Goal: Task Accomplishment & Management: Manage account settings

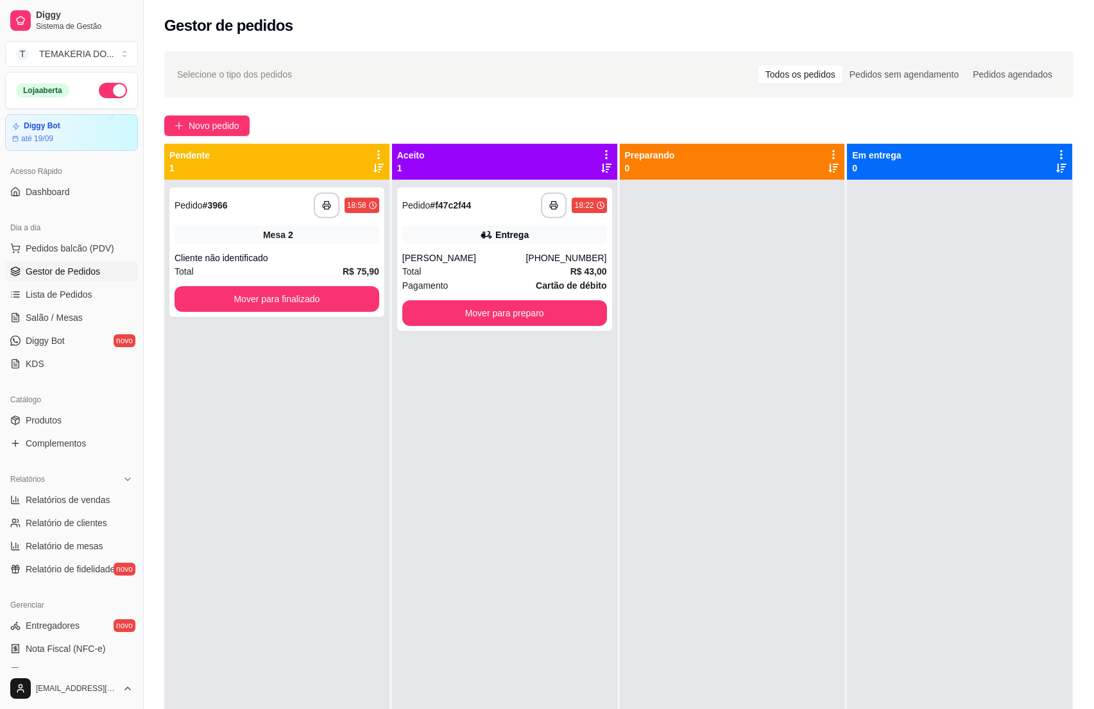
click at [33, 339] on span "Diggy Bot" at bounding box center [45, 340] width 39 height 13
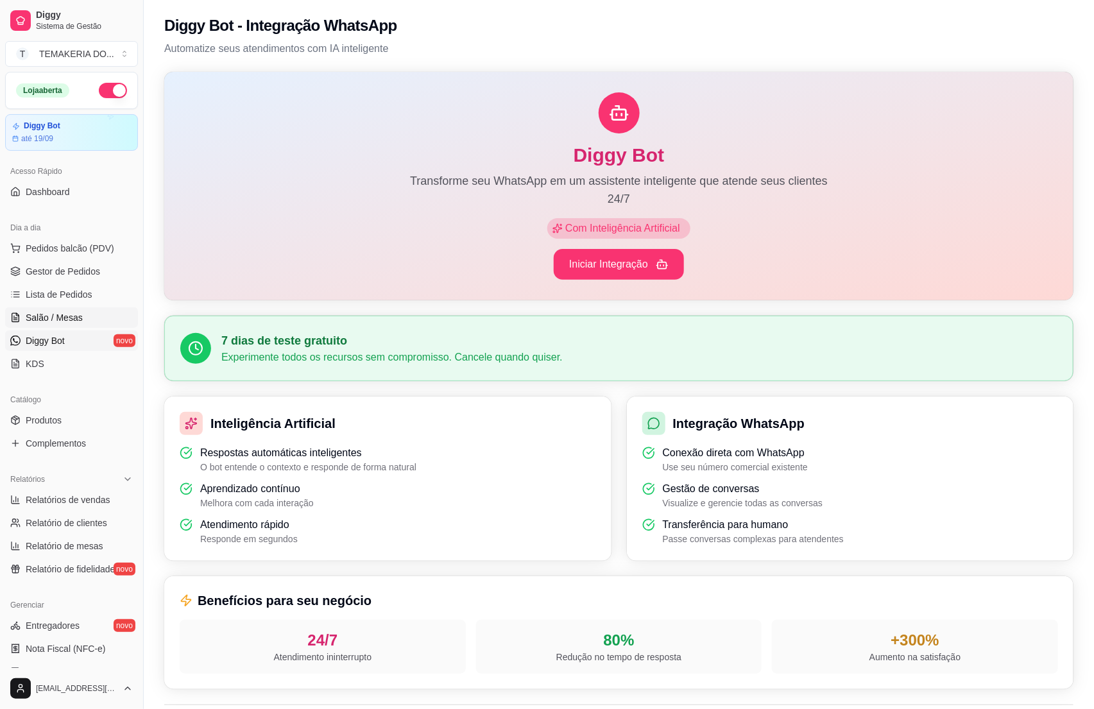
click at [48, 312] on span "Salão / Mesas" at bounding box center [54, 317] width 57 height 13
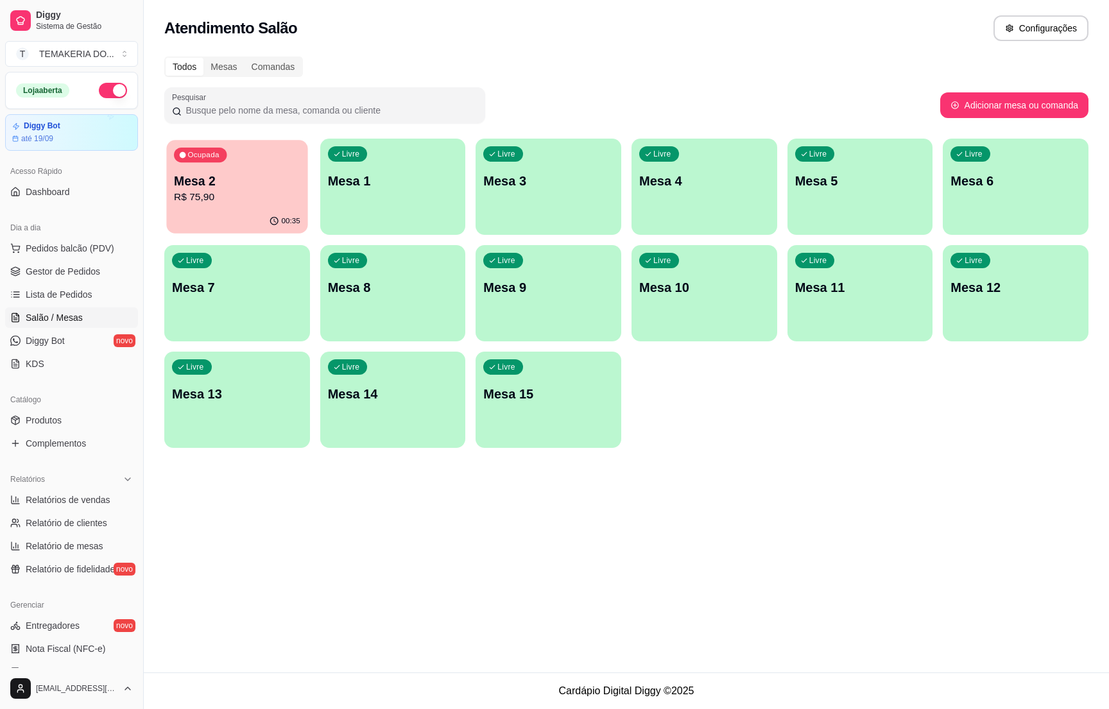
click at [218, 194] on p "R$ 75,90" at bounding box center [237, 197] width 126 height 15
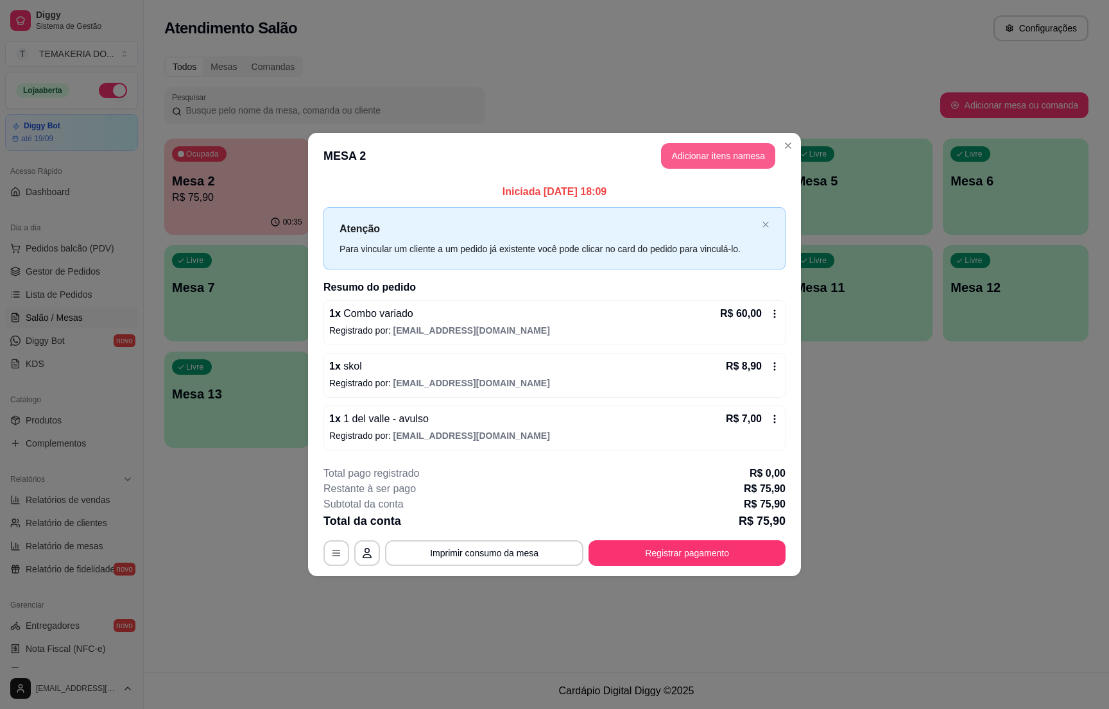
click at [678, 155] on button "Adicionar itens na mesa" at bounding box center [718, 156] width 114 height 26
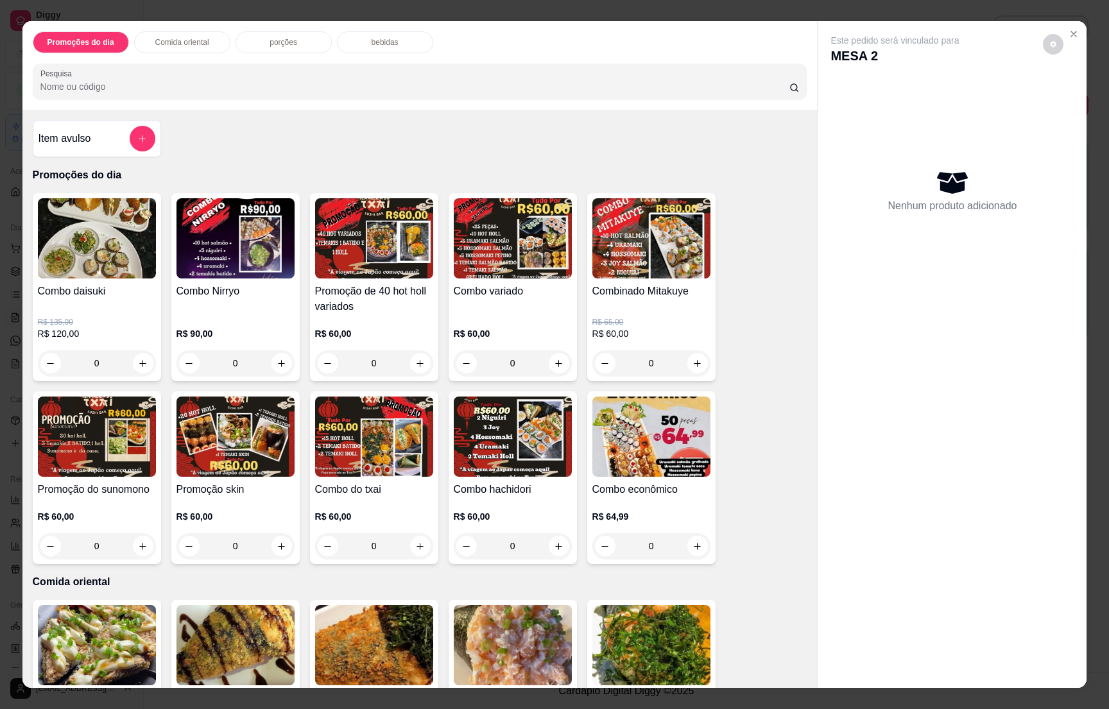
click at [361, 42] on div "bebidas" at bounding box center [385, 42] width 96 height 22
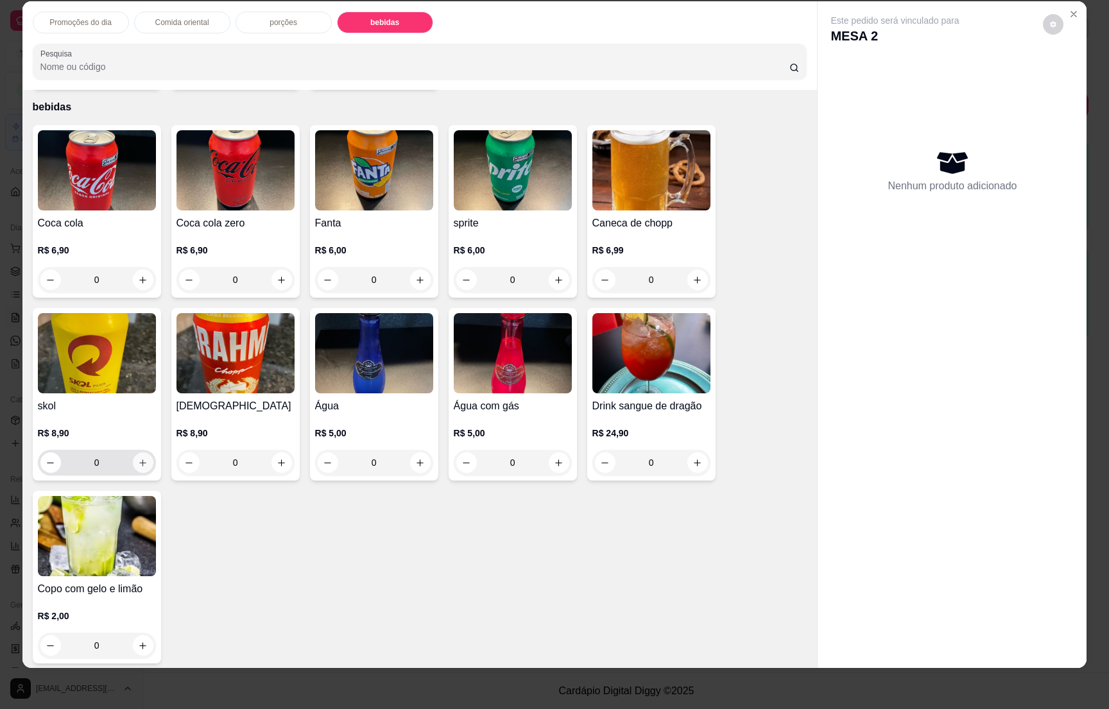
click at [138, 461] on icon "increase-product-quantity" at bounding box center [143, 463] width 10 height 10
type input "1"
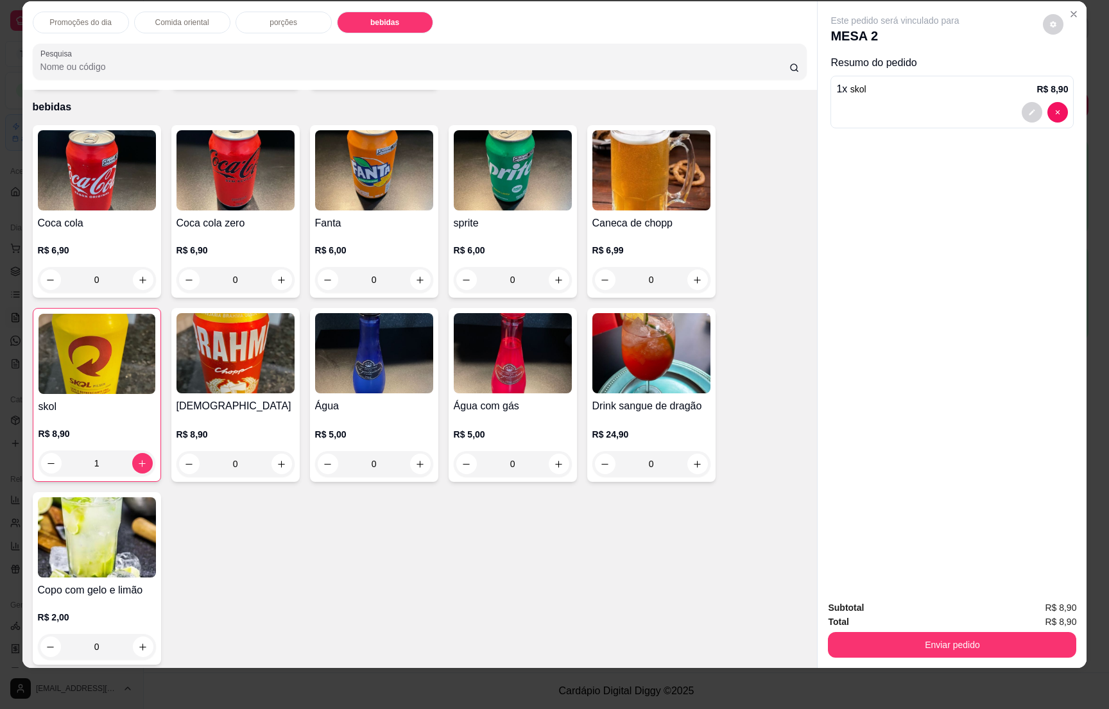
click at [911, 644] on button "Enviar pedido" at bounding box center [952, 645] width 248 height 26
click at [903, 604] on button "Não registrar e enviar pedido" at bounding box center [907, 613] width 133 height 24
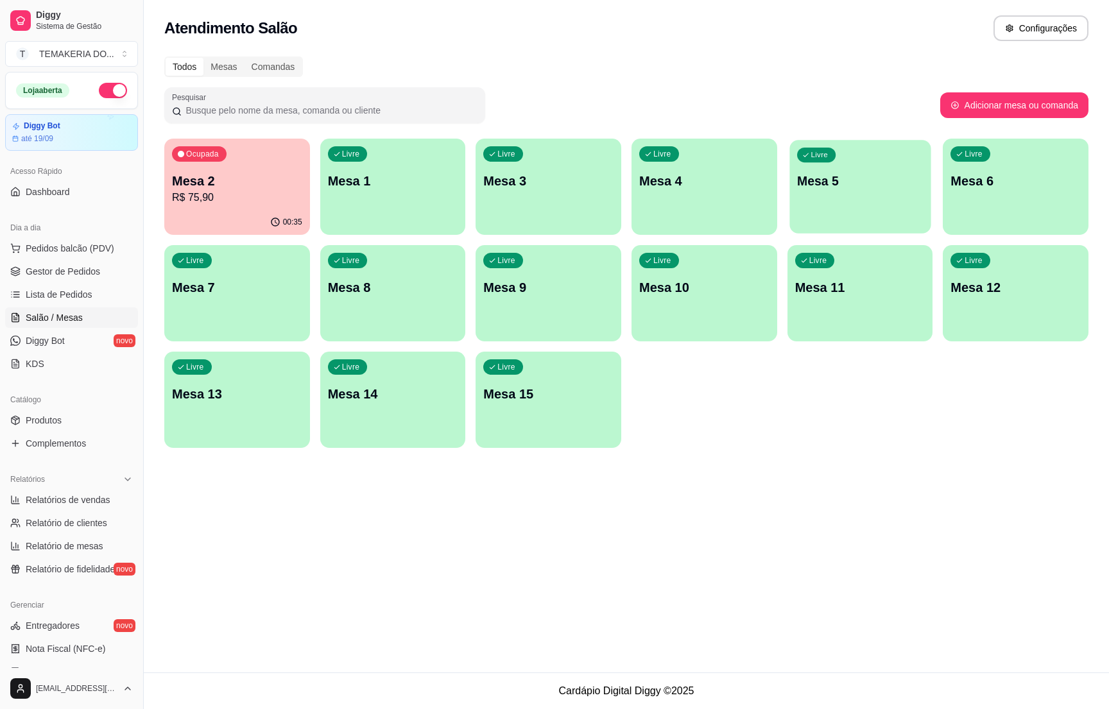
click at [863, 178] on p "Mesa 5" at bounding box center [860, 181] width 126 height 17
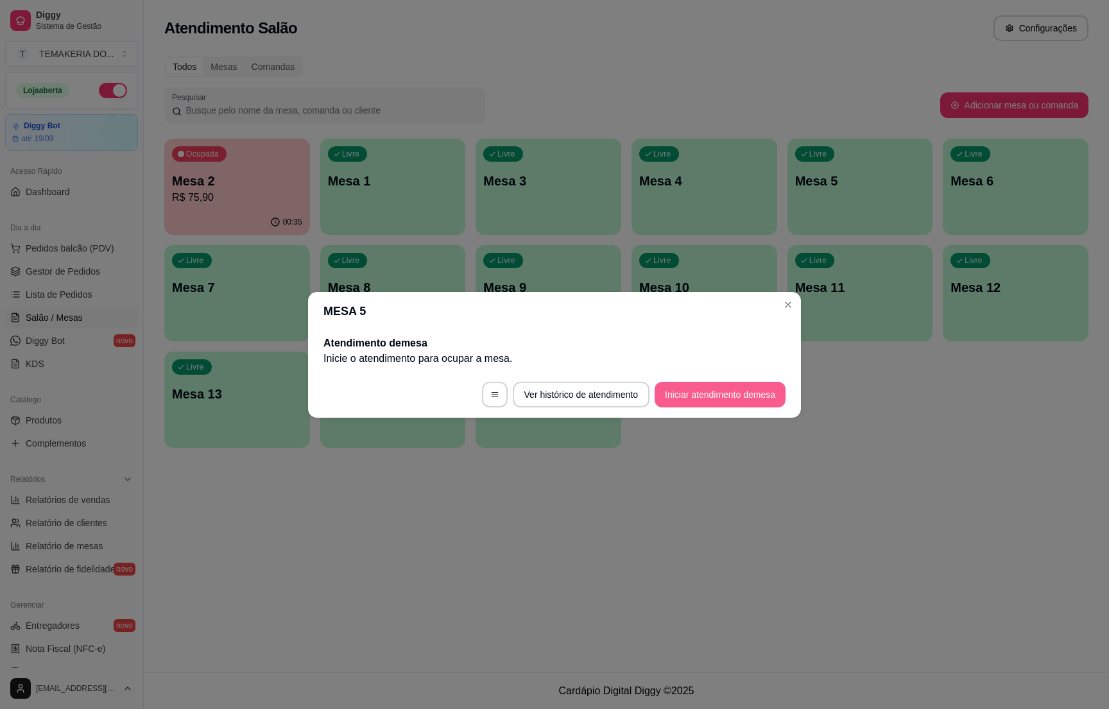
click at [690, 389] on button "Iniciar atendimento de mesa" at bounding box center [720, 395] width 131 height 26
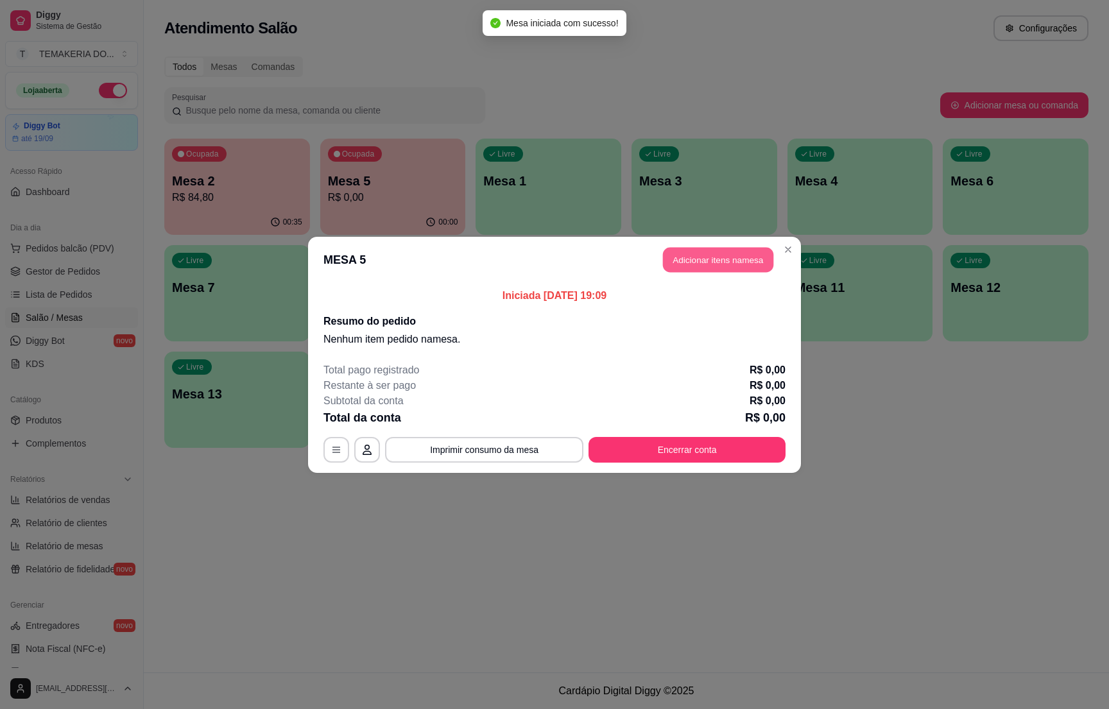
click at [678, 266] on button "Adicionar itens na mesa" at bounding box center [718, 259] width 110 height 25
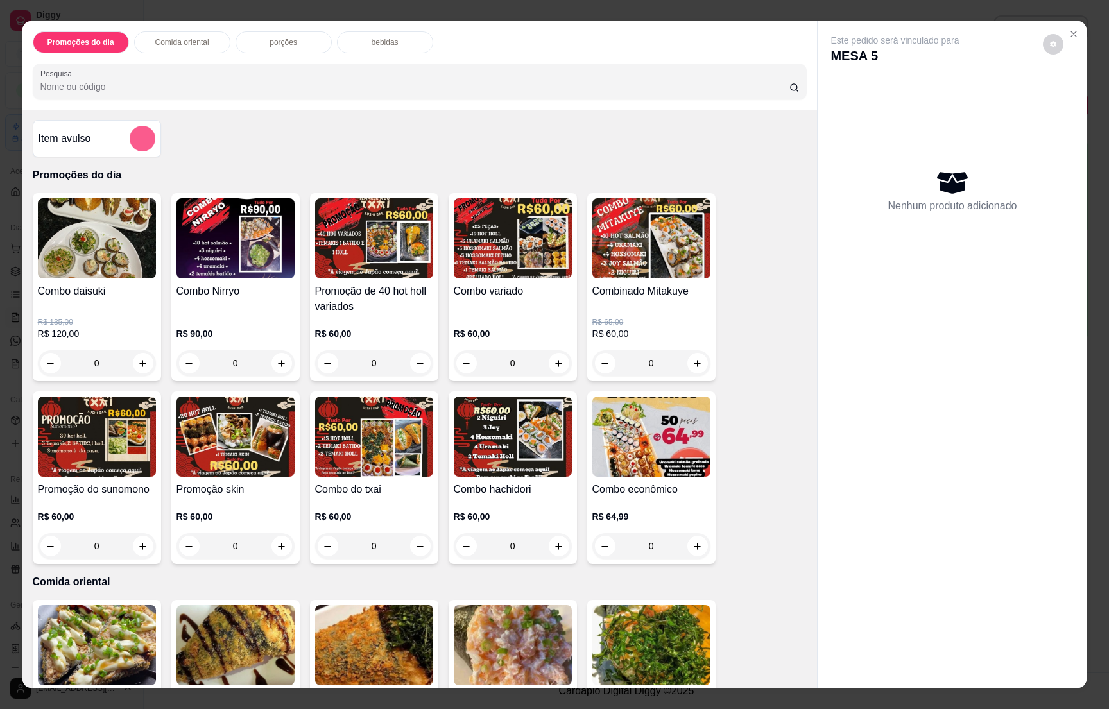
click at [137, 141] on icon "add-separate-item" at bounding box center [142, 139] width 10 height 10
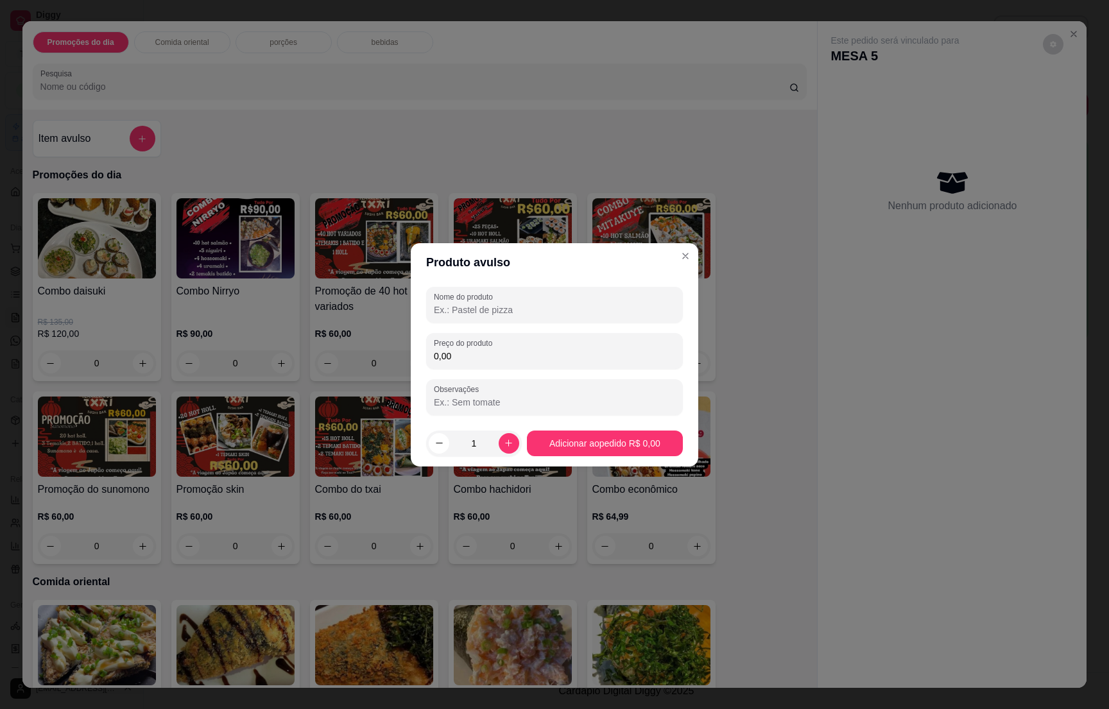
click at [482, 306] on input "Nome do produto" at bounding box center [554, 310] width 241 height 13
type input "1 [PERSON_NAME]"
click at [472, 370] on div "Nome do produto 1 rodizio casal Preço do produto 0,00 Observações" at bounding box center [554, 351] width 257 height 128
click at [470, 354] on input "0,00" at bounding box center [554, 356] width 241 height 13
type input "190,00"
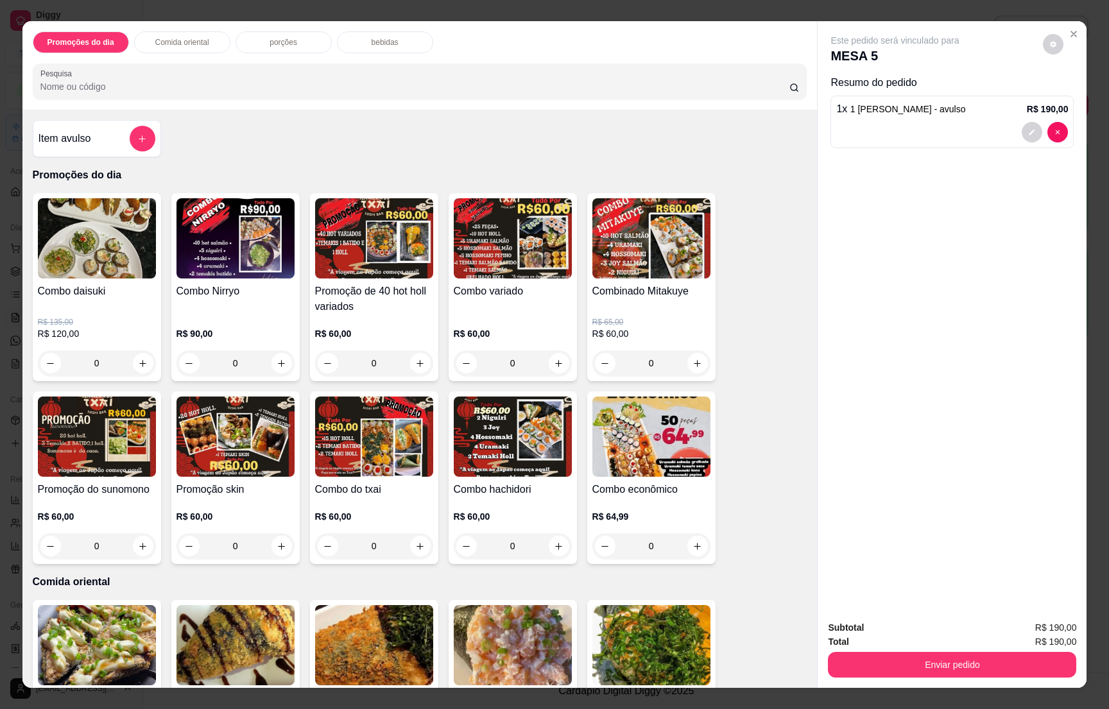
click at [372, 43] on p "bebidas" at bounding box center [385, 42] width 27 height 10
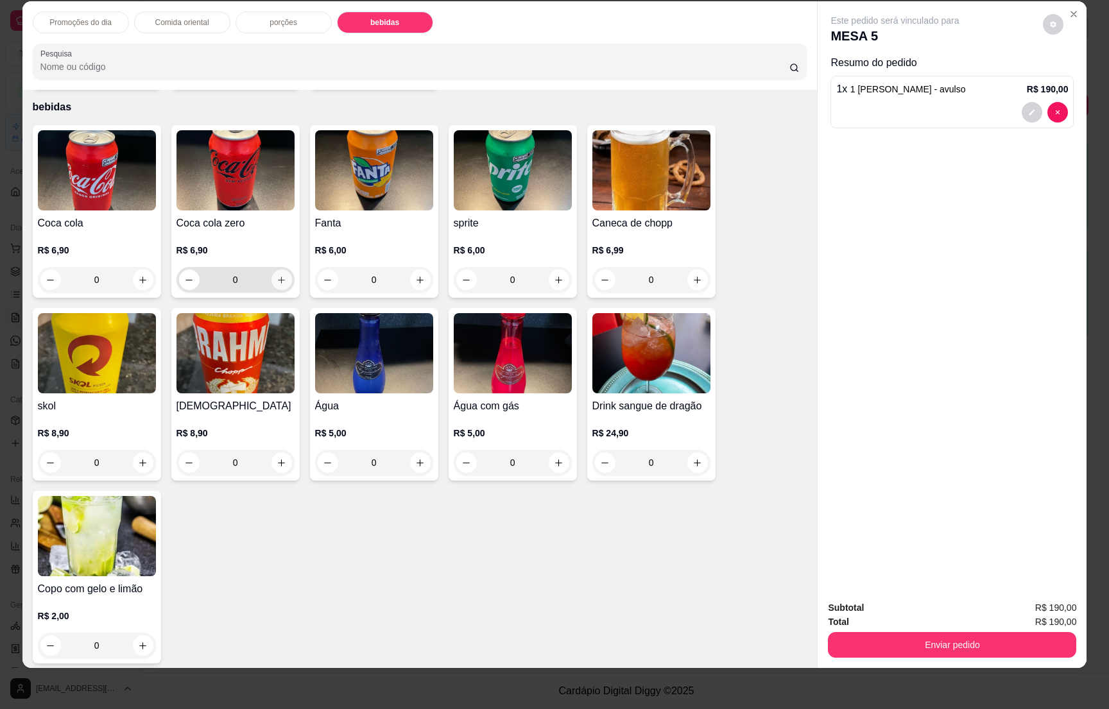
click at [277, 275] on icon "increase-product-quantity" at bounding box center [282, 280] width 10 height 10
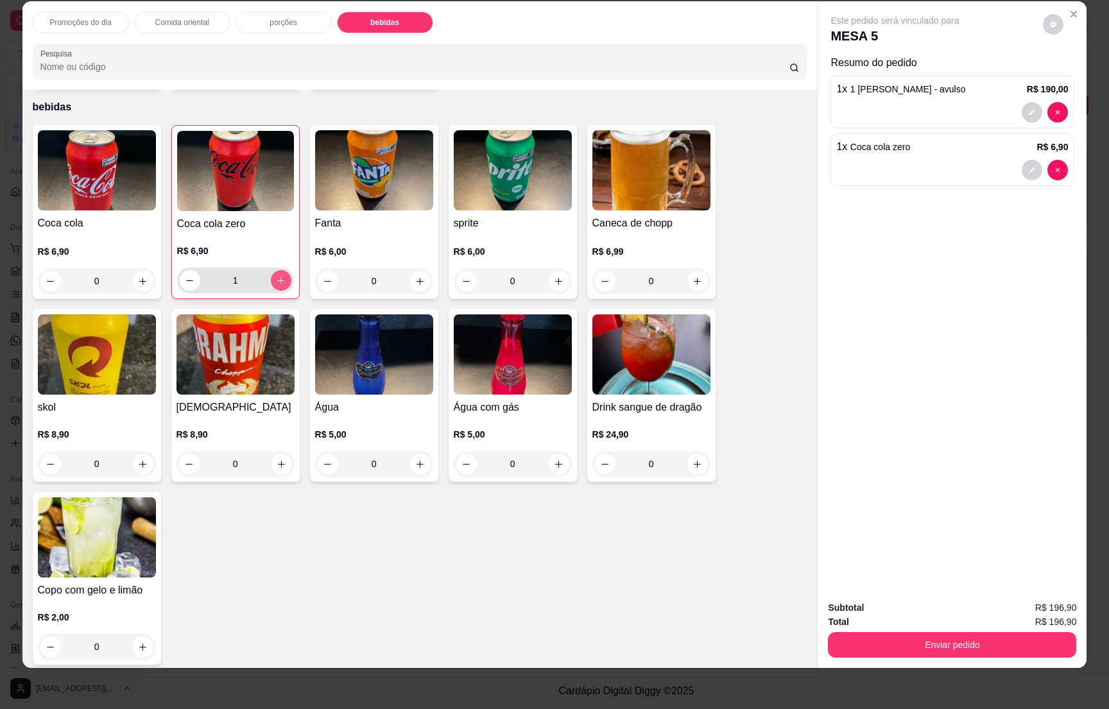
click at [277, 276] on icon "increase-product-quantity" at bounding box center [281, 281] width 10 height 10
type input "2"
click at [941, 637] on button "Enviar pedido" at bounding box center [952, 645] width 248 height 26
click at [913, 614] on button "Não registrar e enviar pedido" at bounding box center [908, 613] width 130 height 24
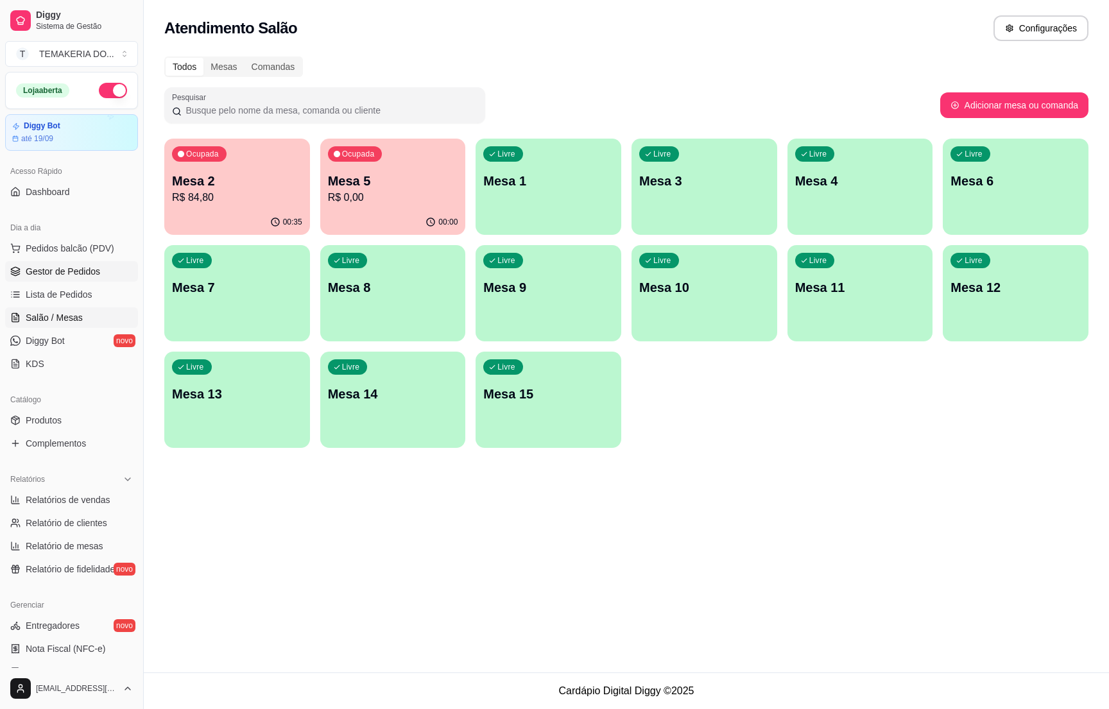
click at [33, 262] on link "Gestor de Pedidos" at bounding box center [71, 271] width 133 height 21
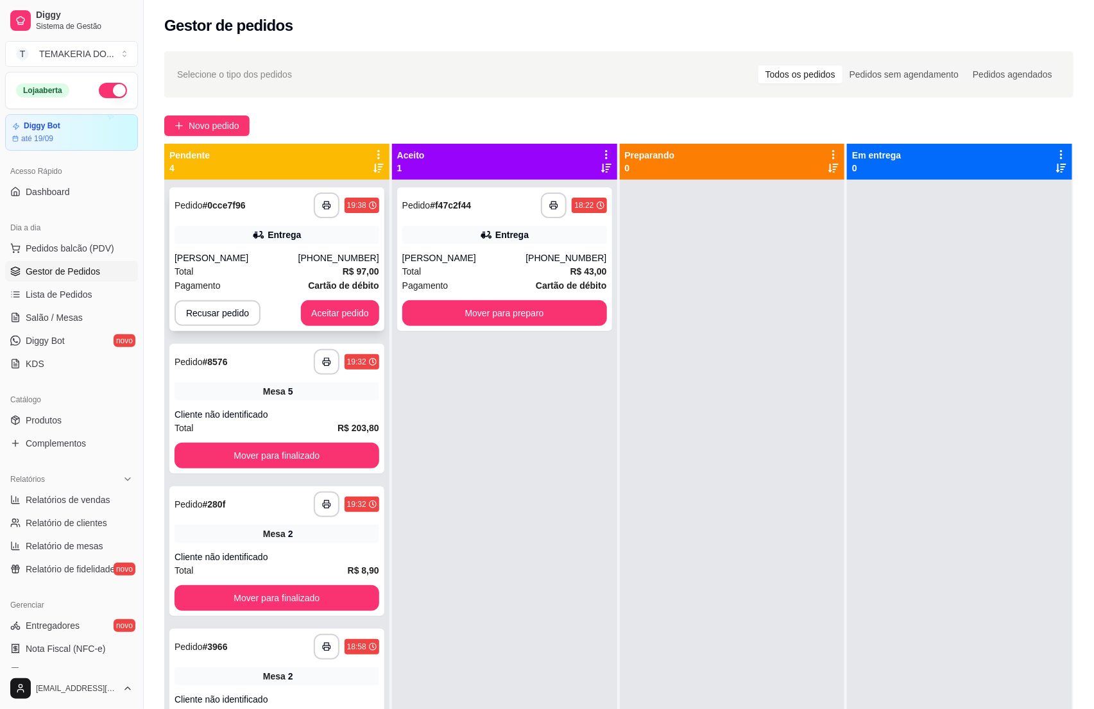
click at [261, 270] on div "Total R$ 97,00" at bounding box center [277, 271] width 205 height 14
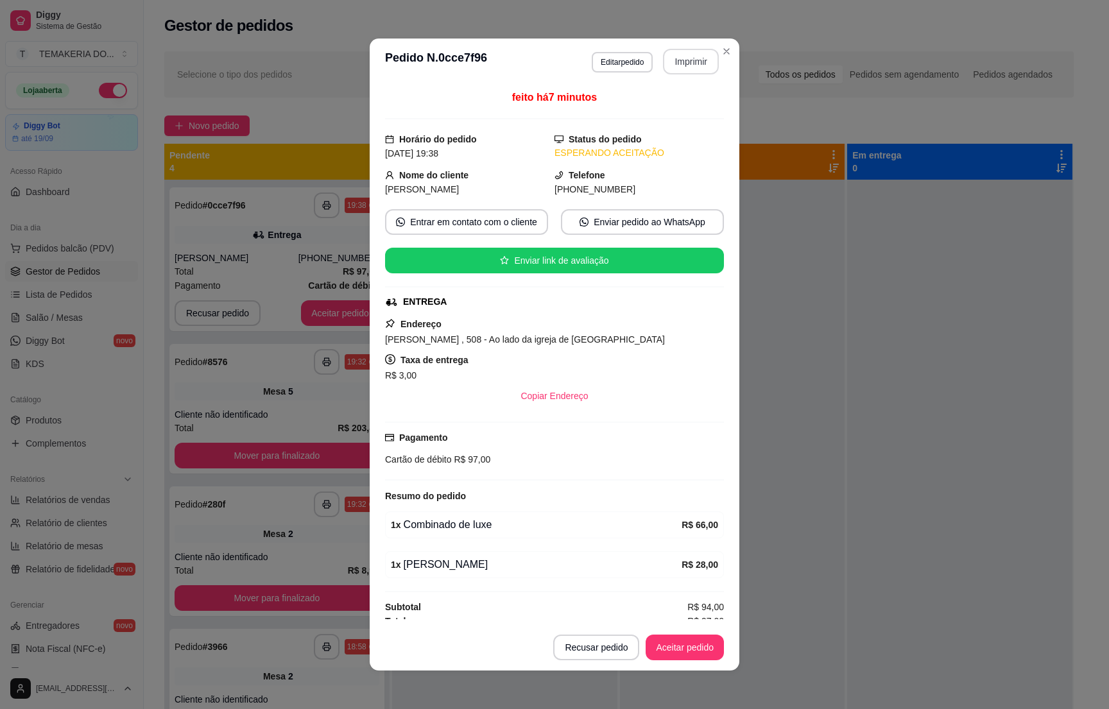
click at [682, 62] on button "Imprimir" at bounding box center [691, 62] width 56 height 26
click at [658, 642] on button "Aceitar pedido" at bounding box center [685, 647] width 76 height 25
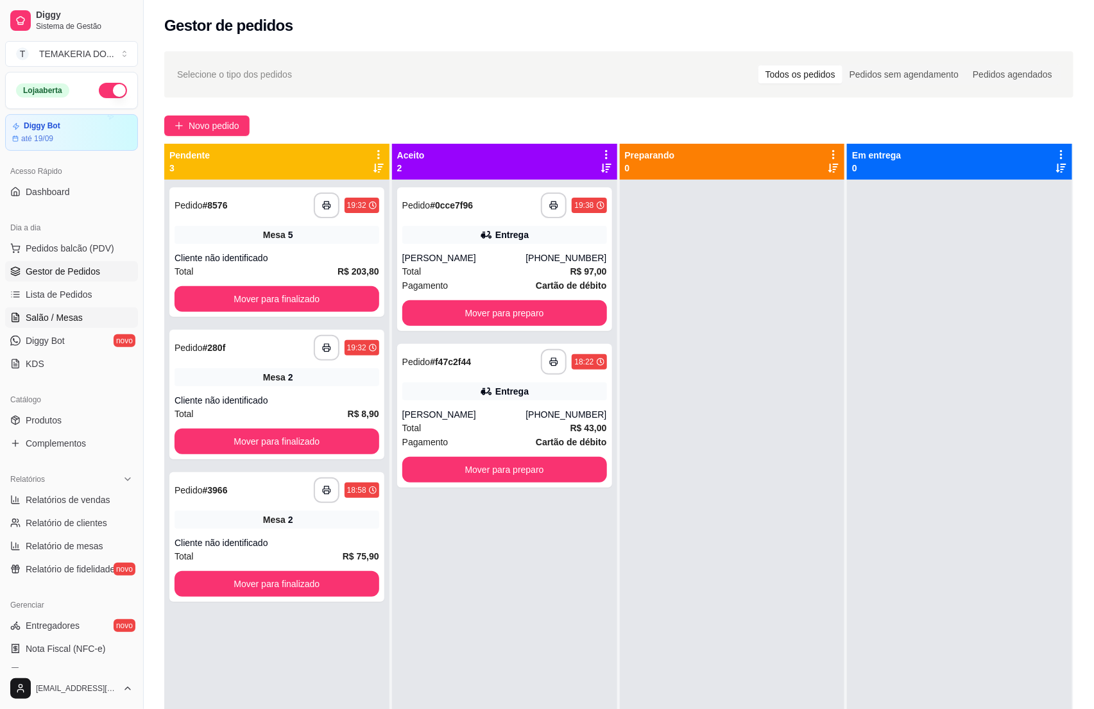
click at [62, 320] on span "Salão / Mesas" at bounding box center [54, 317] width 57 height 13
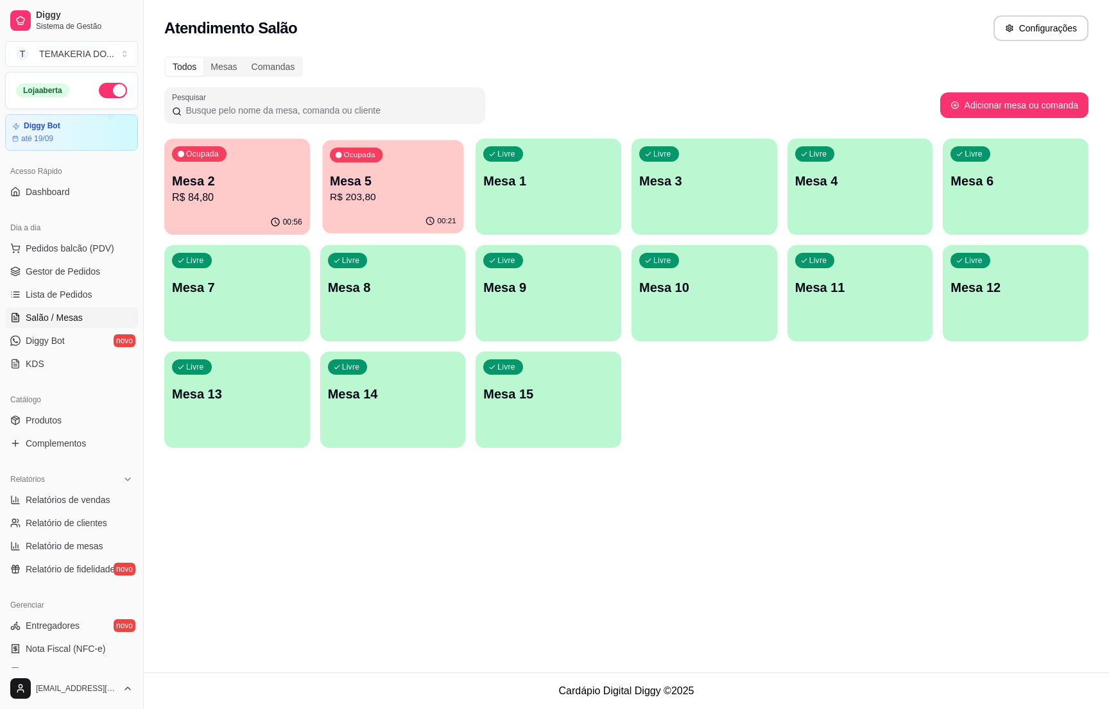
click at [375, 191] on p "R$ 203,80" at bounding box center [393, 197] width 126 height 15
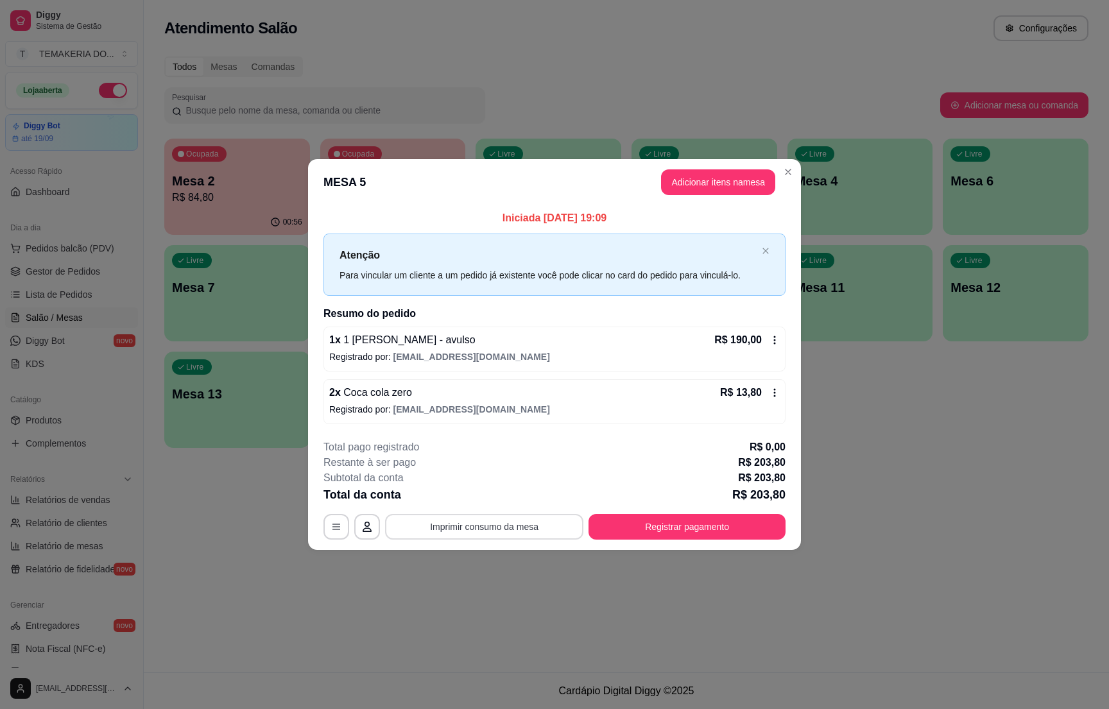
click at [501, 520] on button "Imprimir consumo da mesa" at bounding box center [484, 527] width 198 height 26
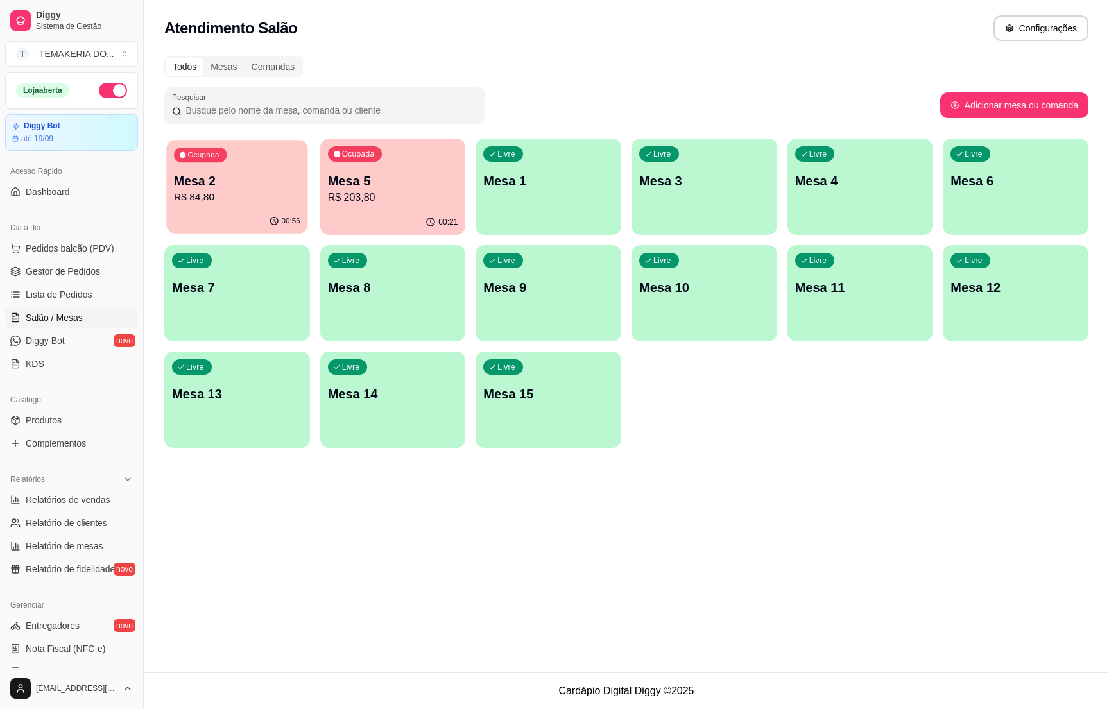
click at [214, 189] on div "Mesa 2 R$ 84,80" at bounding box center [237, 189] width 126 height 32
click at [260, 209] on div "Ocupada Mesa 2 R$ 84,80" at bounding box center [236, 174] width 141 height 69
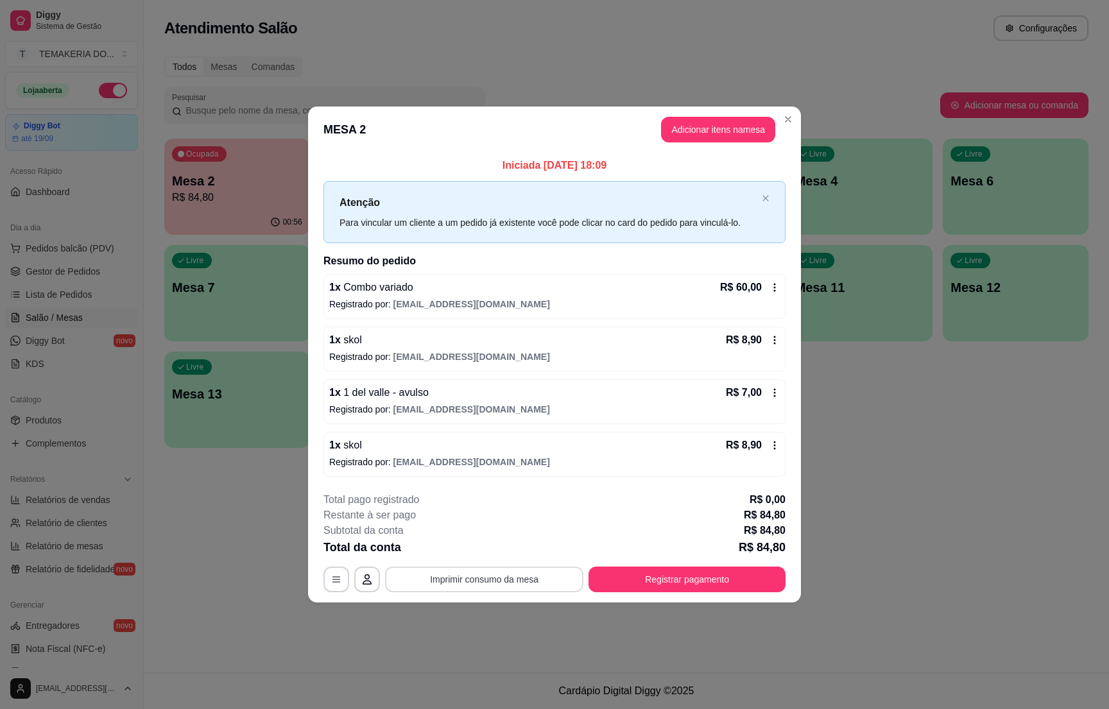
click at [507, 576] on button "Imprimir consumo da mesa" at bounding box center [484, 580] width 198 height 26
click at [501, 572] on button "Imprimir consumo da mesa" at bounding box center [484, 580] width 198 height 26
click at [678, 578] on button "Registrar pagamento" at bounding box center [687, 579] width 191 height 25
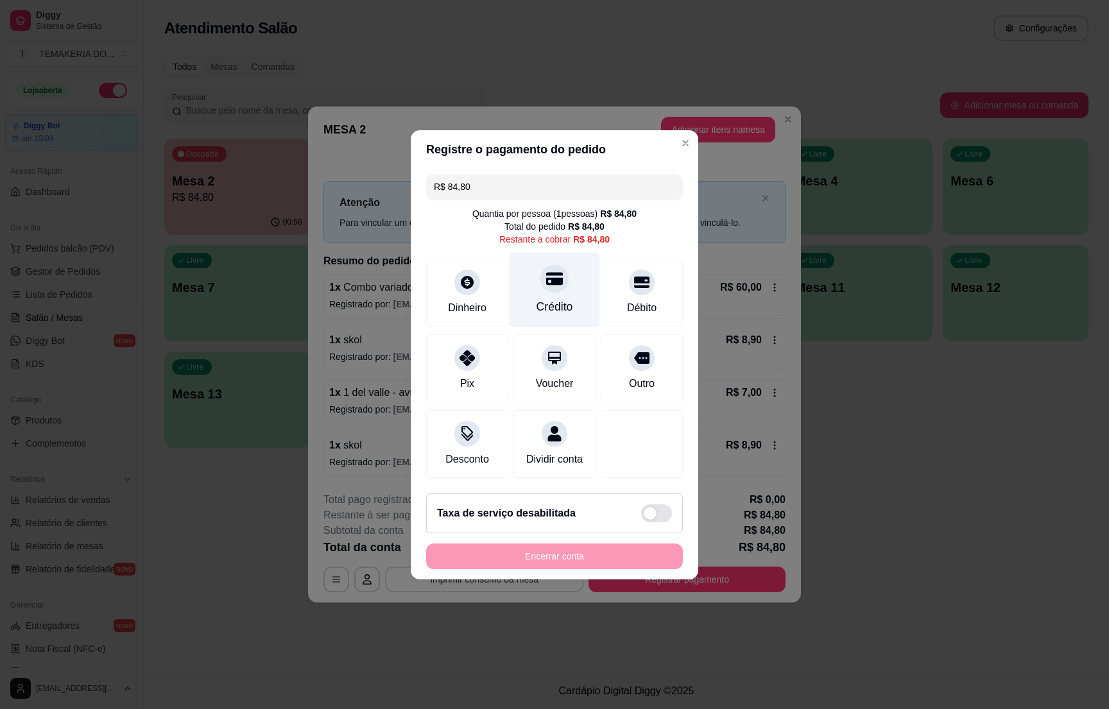
click at [543, 280] on div at bounding box center [554, 278] width 28 height 28
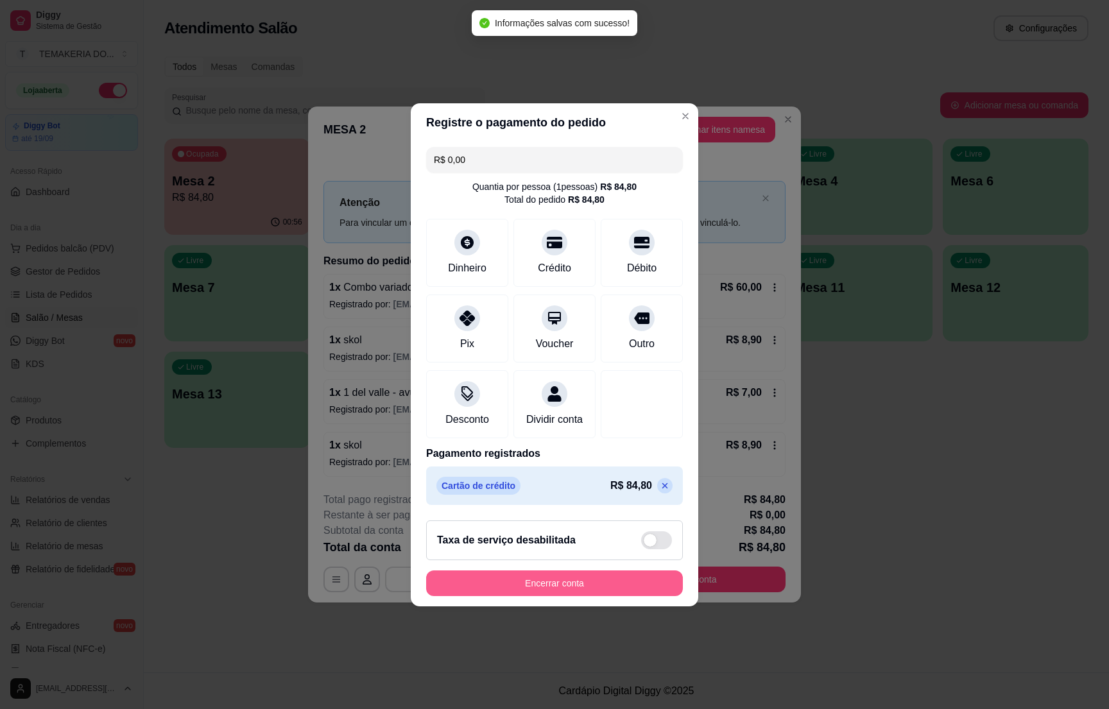
click at [551, 583] on button "Encerrar conta" at bounding box center [554, 583] width 257 height 26
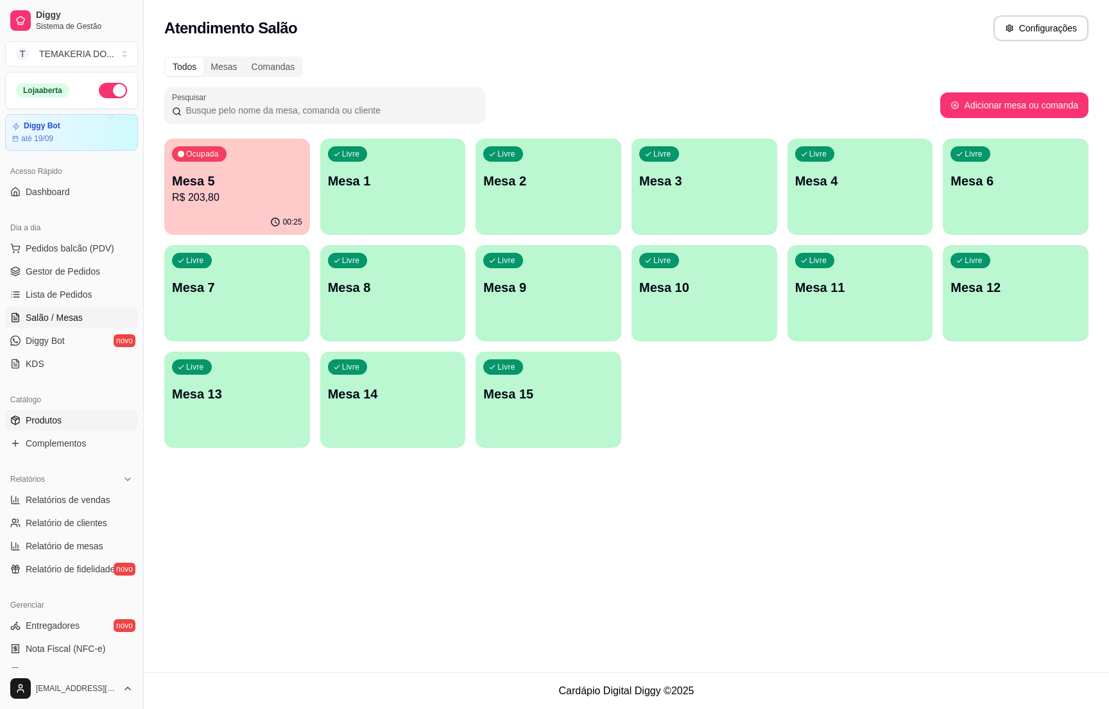
click at [49, 414] on link "Produtos" at bounding box center [71, 420] width 133 height 21
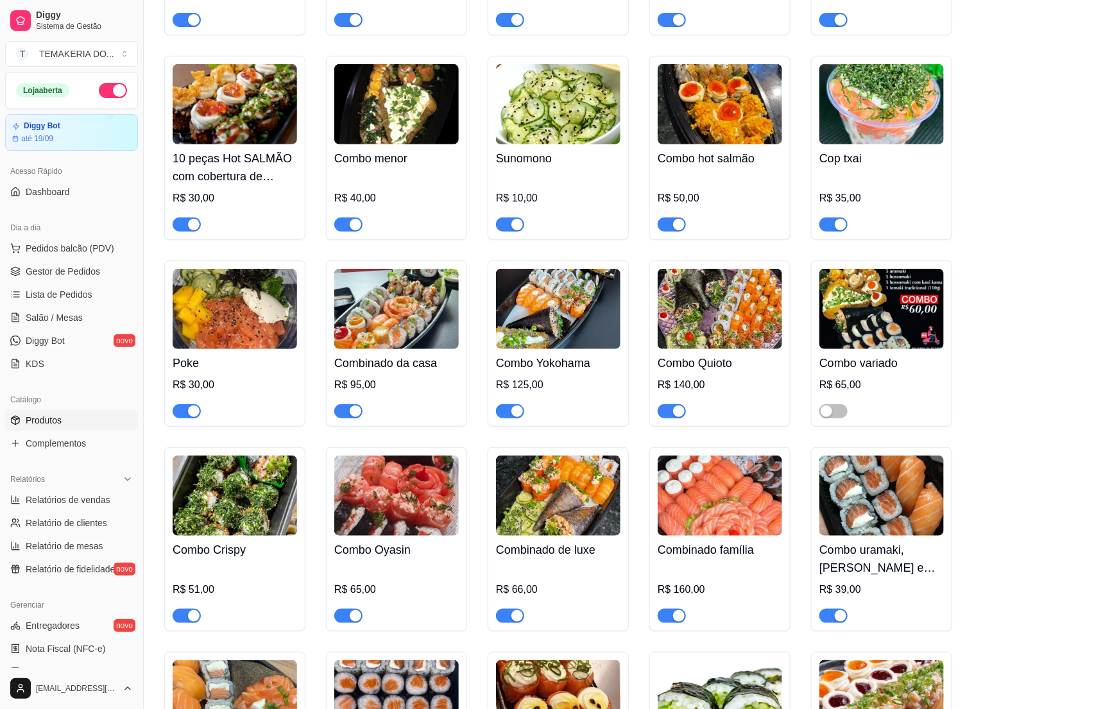
scroll to position [2503, 0]
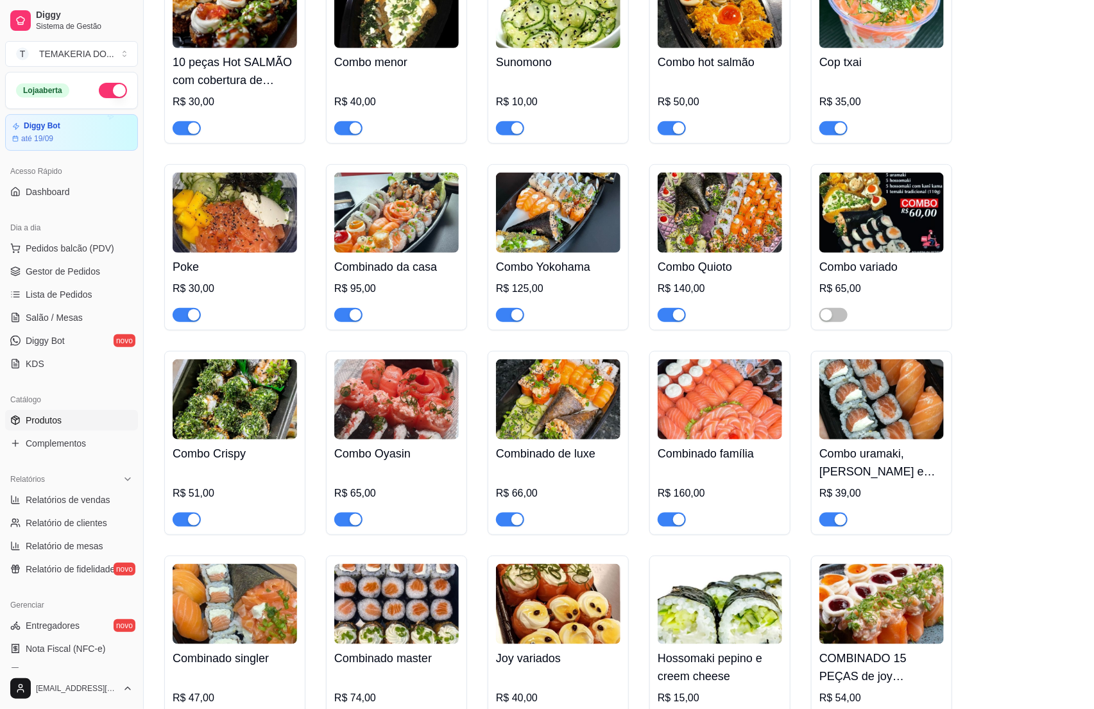
drag, startPoint x: 585, startPoint y: 501, endPoint x: 586, endPoint y: 509, distance: 8.4
click at [586, 509] on div "R$ 66,00" at bounding box center [558, 497] width 124 height 59
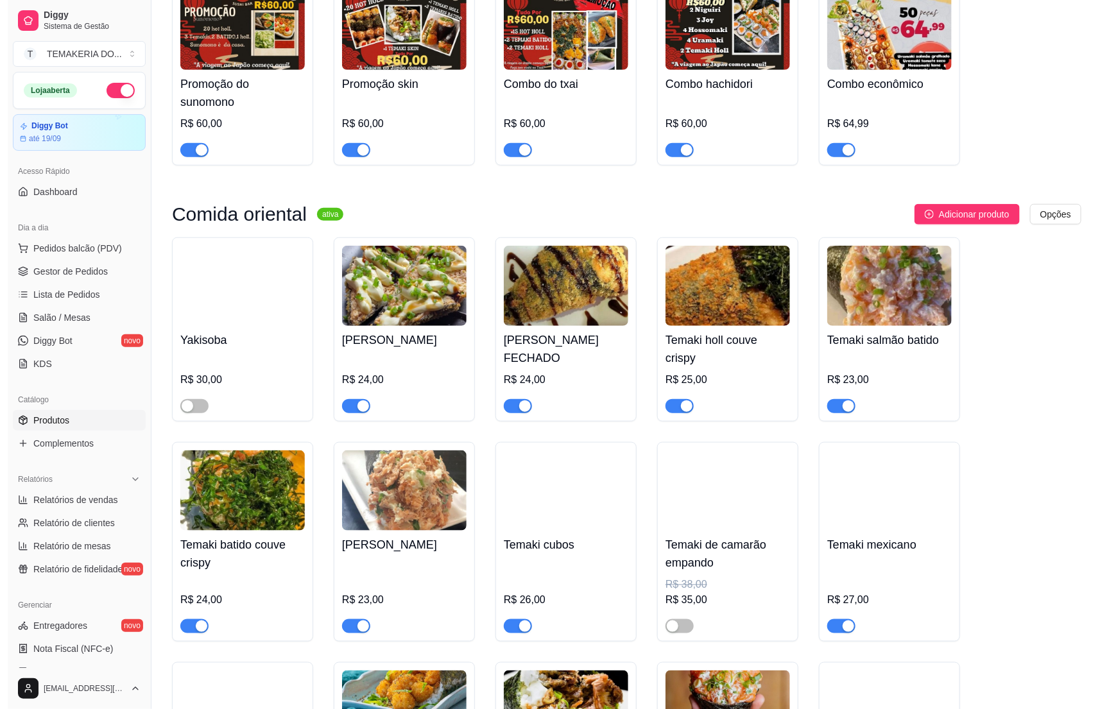
scroll to position [0, 0]
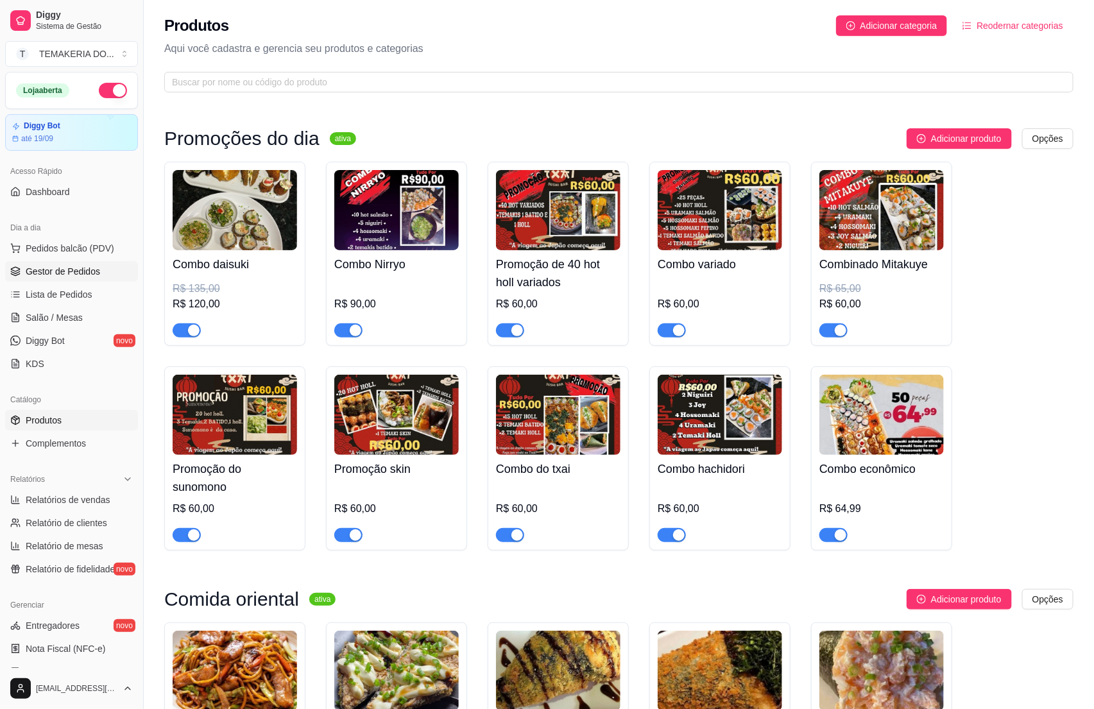
click at [68, 268] on span "Gestor de Pedidos" at bounding box center [63, 271] width 74 height 13
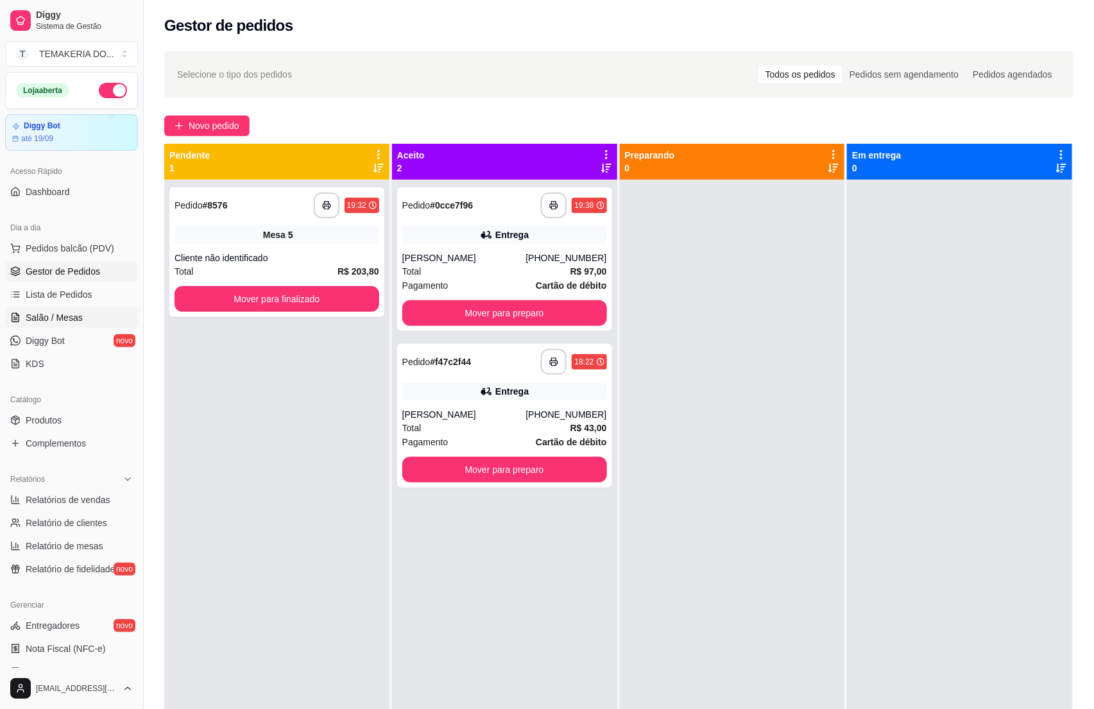
click at [54, 326] on link "Salão / Mesas" at bounding box center [71, 317] width 133 height 21
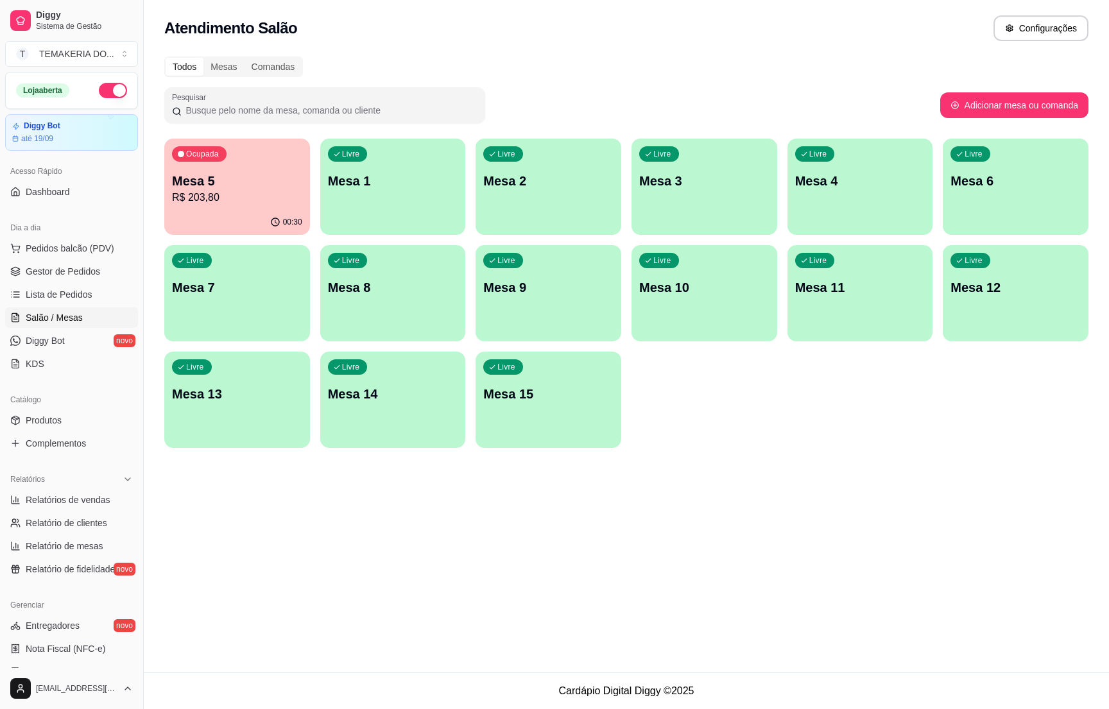
click at [241, 176] on p "Mesa 5" at bounding box center [237, 181] width 130 height 18
click at [247, 172] on p "Mesa 5" at bounding box center [237, 181] width 130 height 18
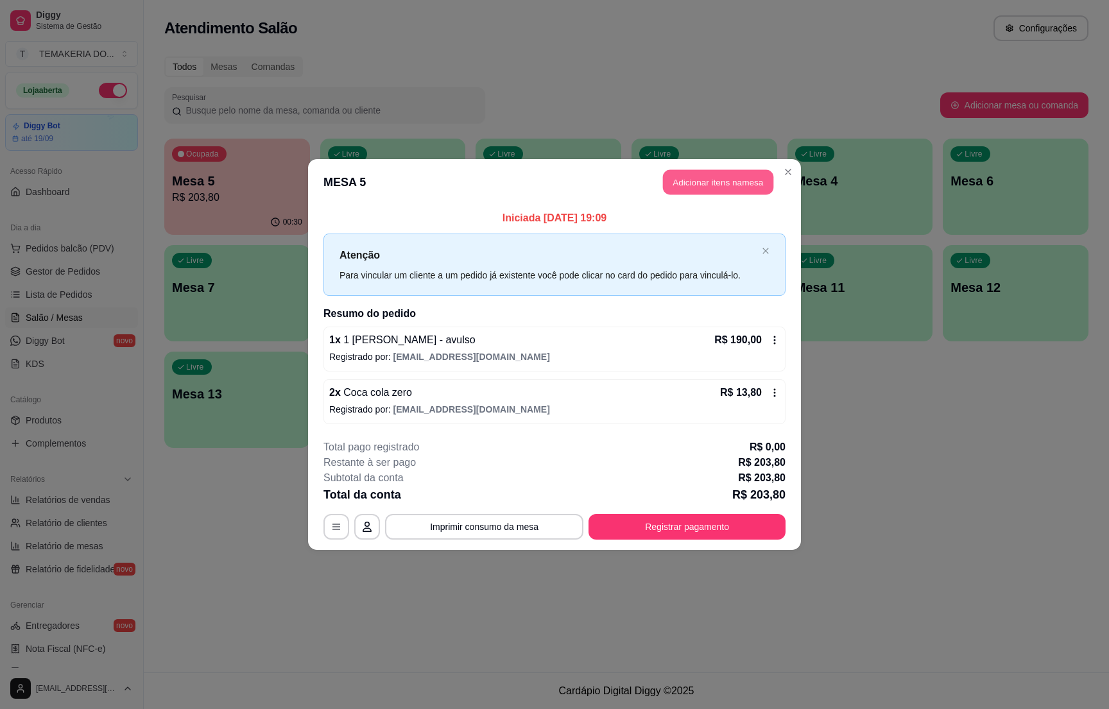
click at [672, 189] on button "Adicionar itens na mesa" at bounding box center [718, 182] width 110 height 25
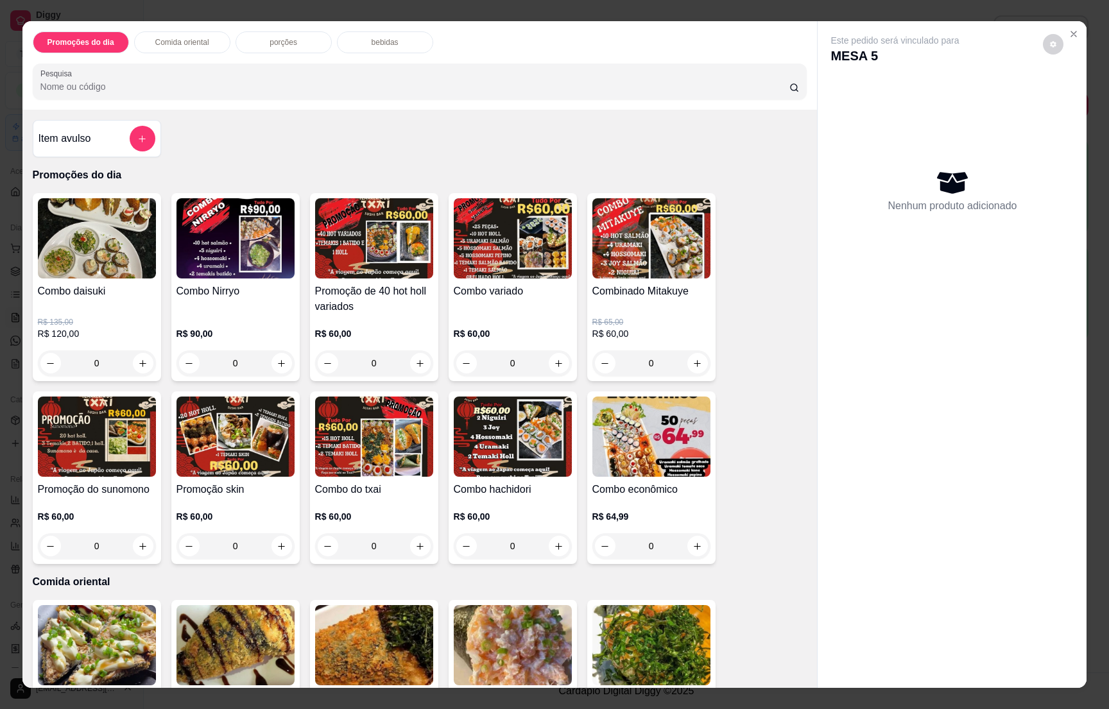
click at [372, 41] on p "bebidas" at bounding box center [385, 42] width 27 height 10
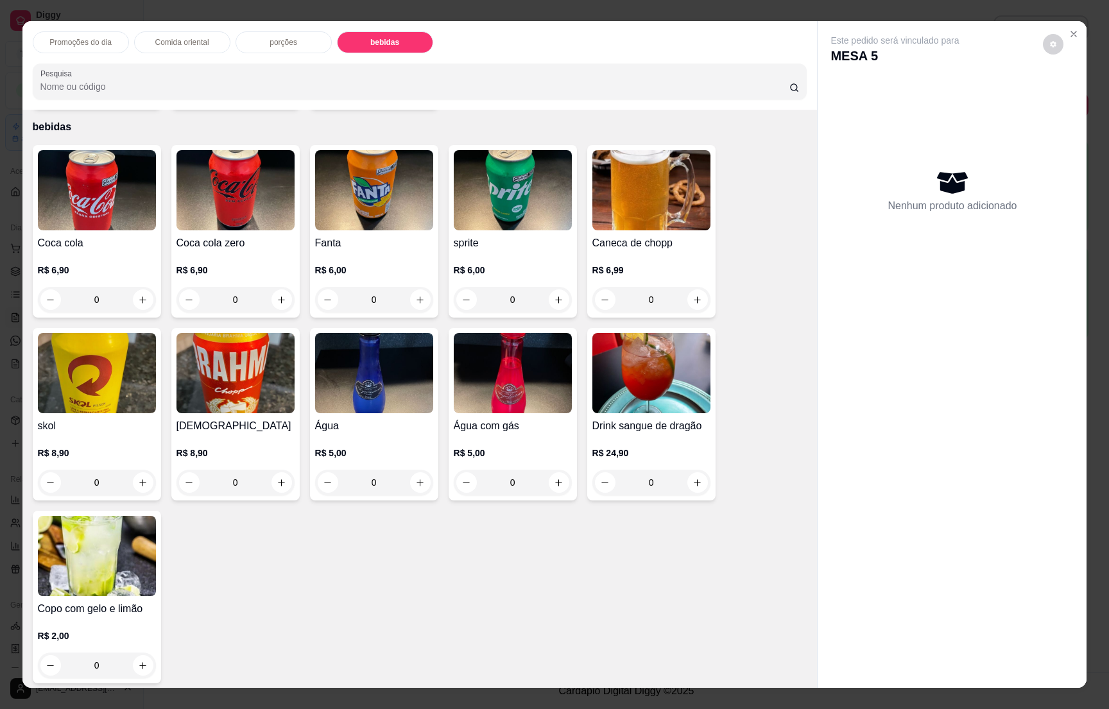
scroll to position [20, 0]
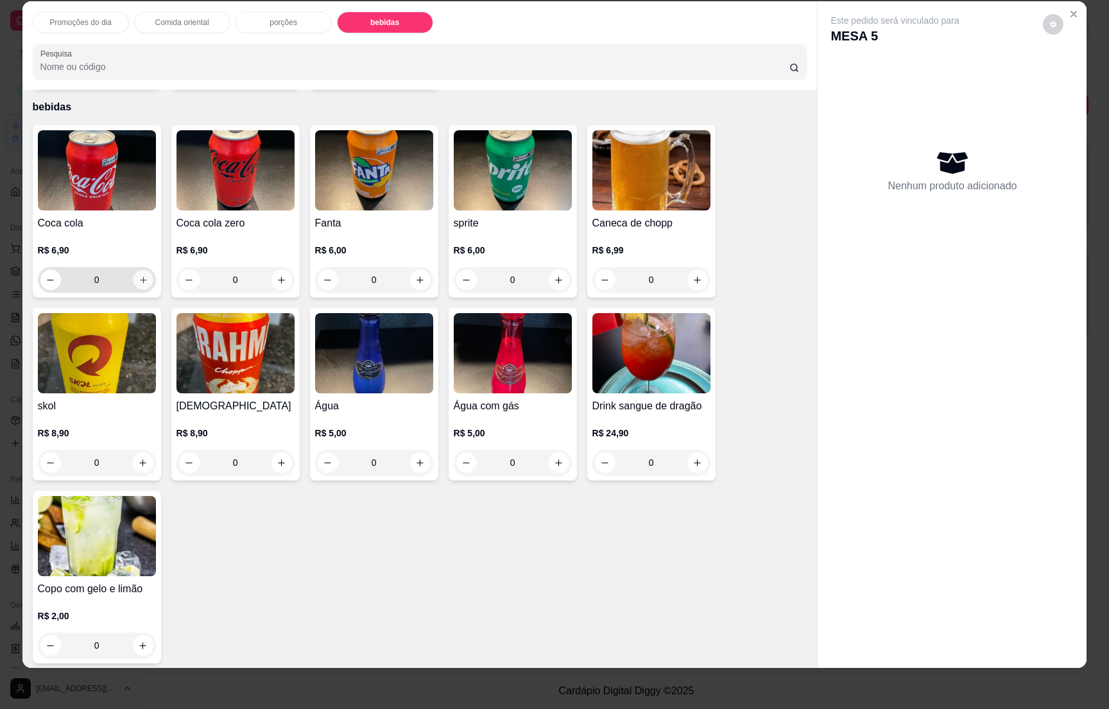
click at [138, 276] on icon "increase-product-quantity" at bounding box center [143, 280] width 10 height 10
type input "1"
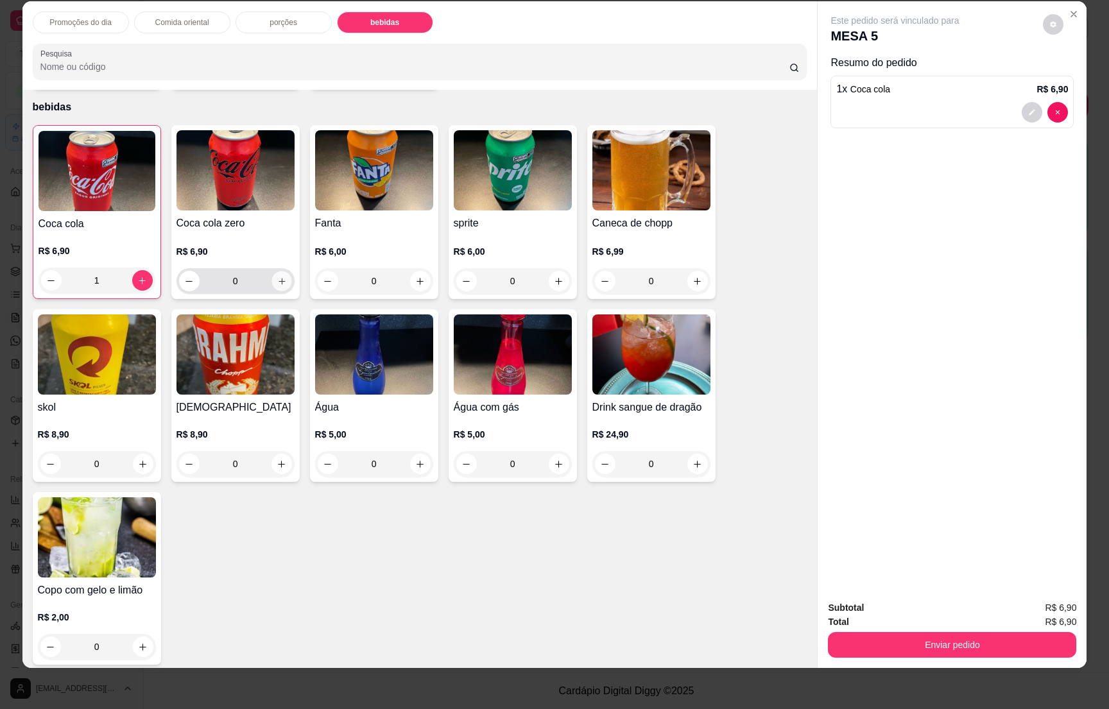
click at [271, 272] on button "increase-product-quantity" at bounding box center [281, 281] width 20 height 20
type input "1"
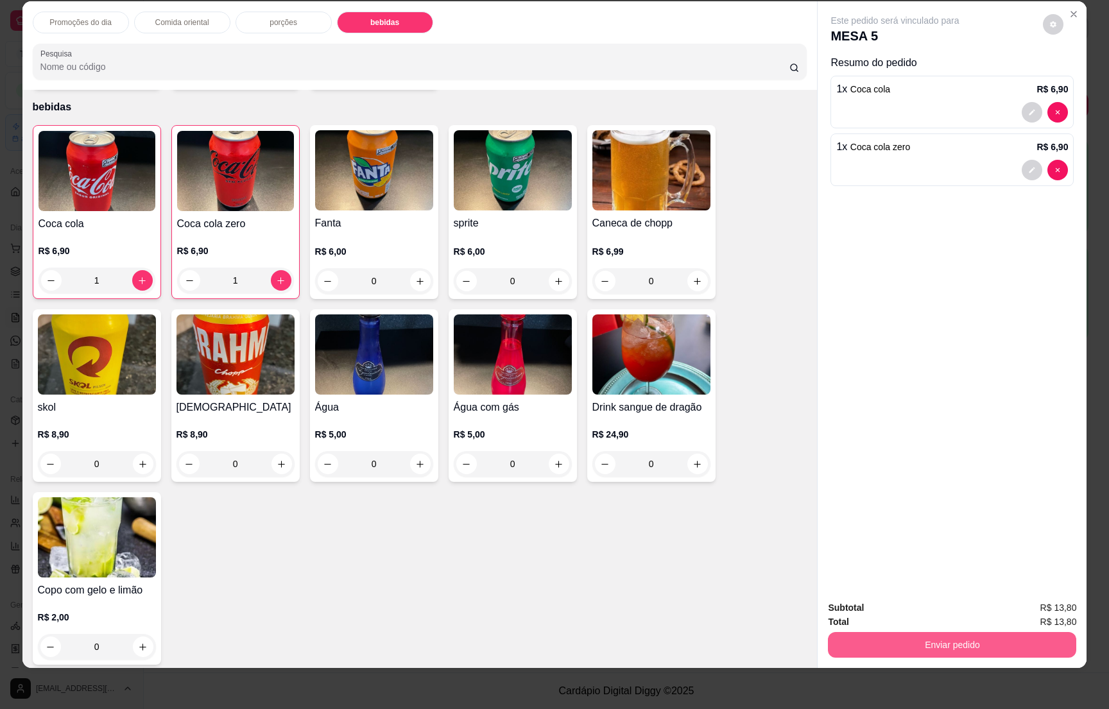
click at [936, 639] on button "Enviar pedido" at bounding box center [952, 645] width 248 height 26
click at [937, 643] on button "Enviar pedido" at bounding box center [952, 645] width 248 height 26
click at [937, 640] on button "Enviar pedido" at bounding box center [952, 644] width 241 height 25
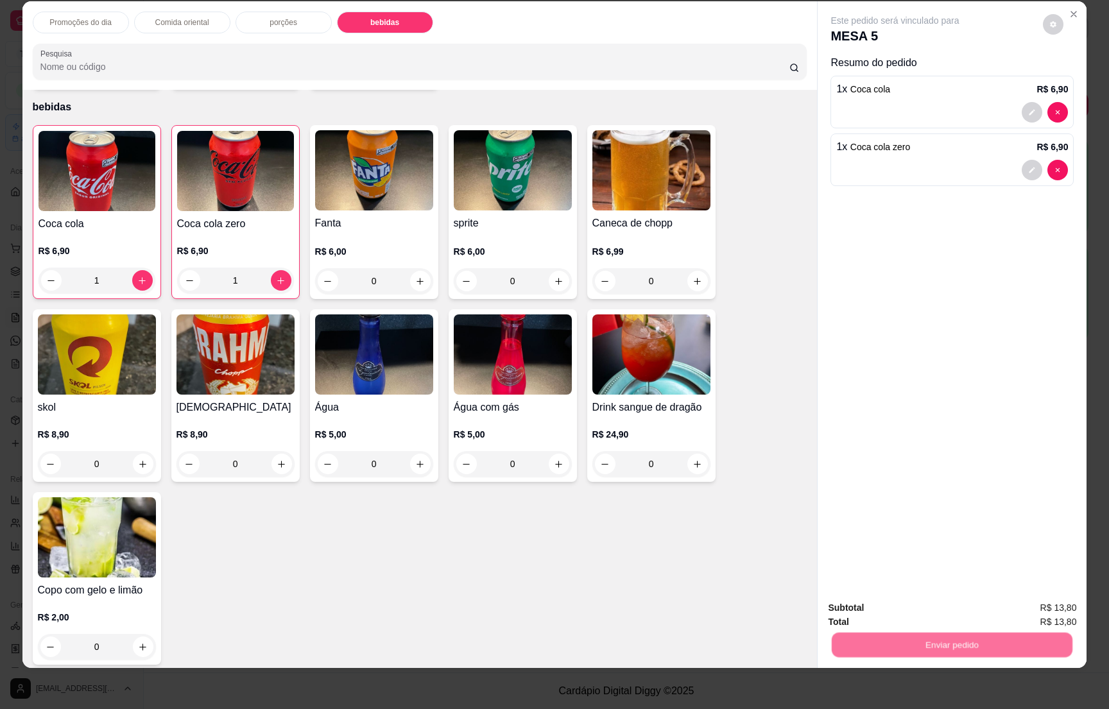
click at [912, 612] on button "Não registrar e enviar pedido" at bounding box center [908, 613] width 130 height 24
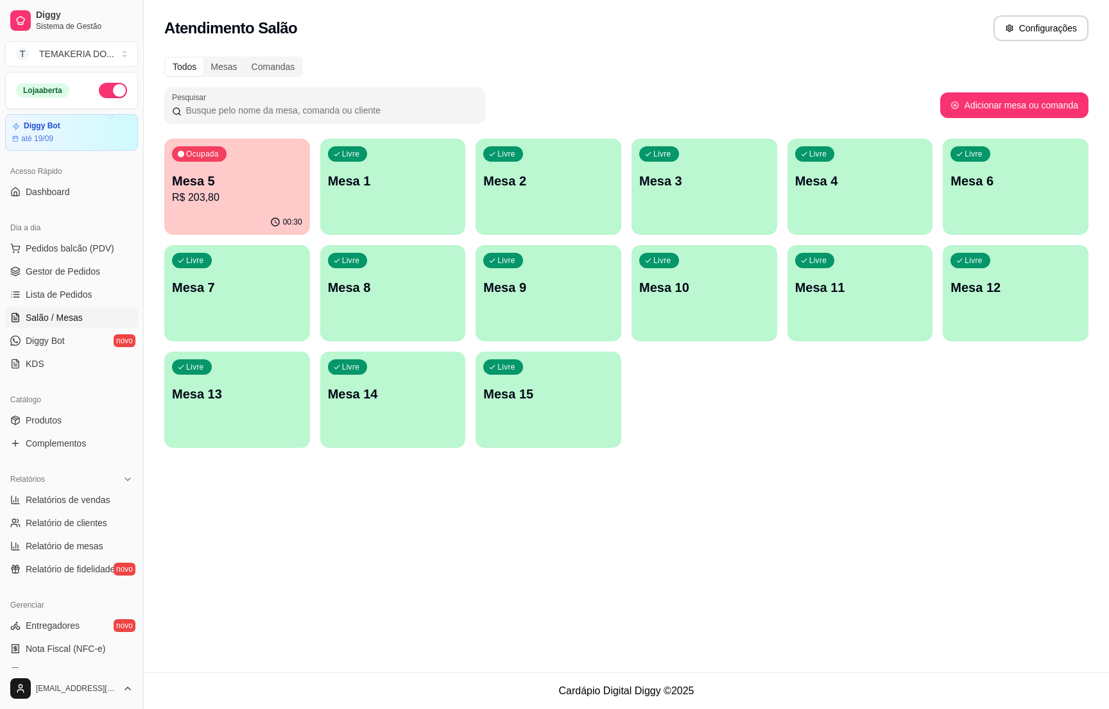
click at [884, 515] on div "Atendimento Salão Configurações Todos Mesas Comandas Pesquisar Adicionar mesa o…" at bounding box center [626, 336] width 965 height 672
click at [65, 277] on span "Gestor de Pedidos" at bounding box center [63, 271] width 74 height 13
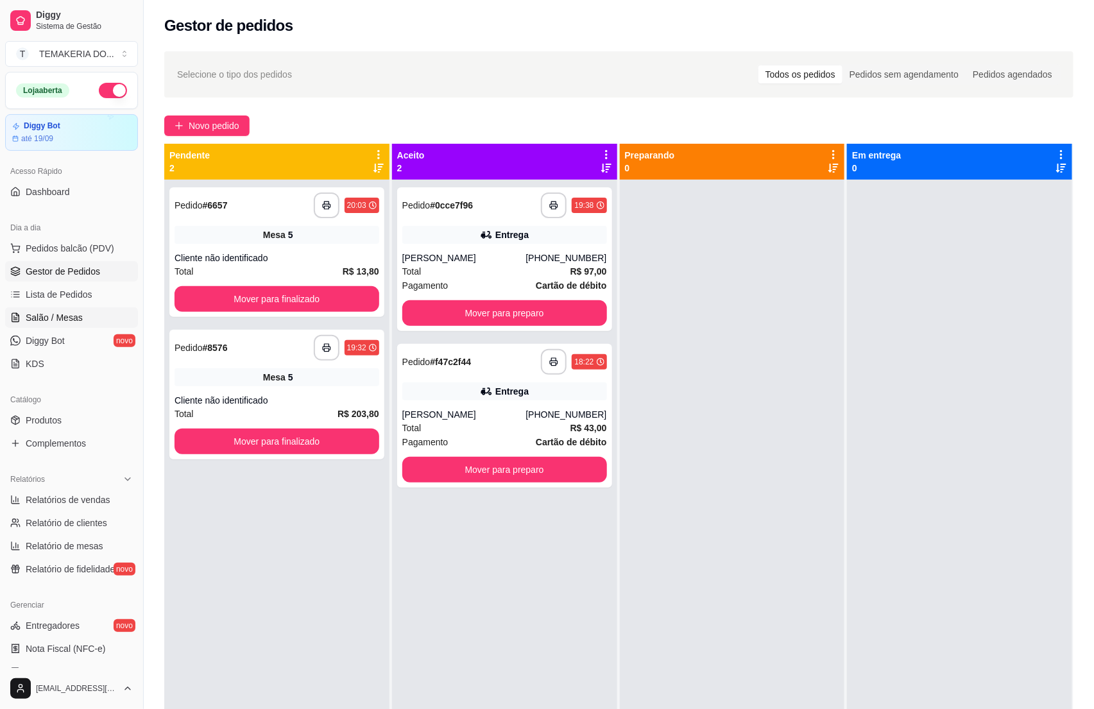
drag, startPoint x: 60, startPoint y: 330, endPoint x: 62, endPoint y: 309, distance: 21.3
click at [62, 321] on ul "Pedidos balcão (PDV) Gestor de Pedidos Lista de Pedidos Salão / Mesas Diggy Bot…" at bounding box center [71, 306] width 133 height 136
click at [62, 308] on link "Salão / Mesas" at bounding box center [71, 317] width 133 height 21
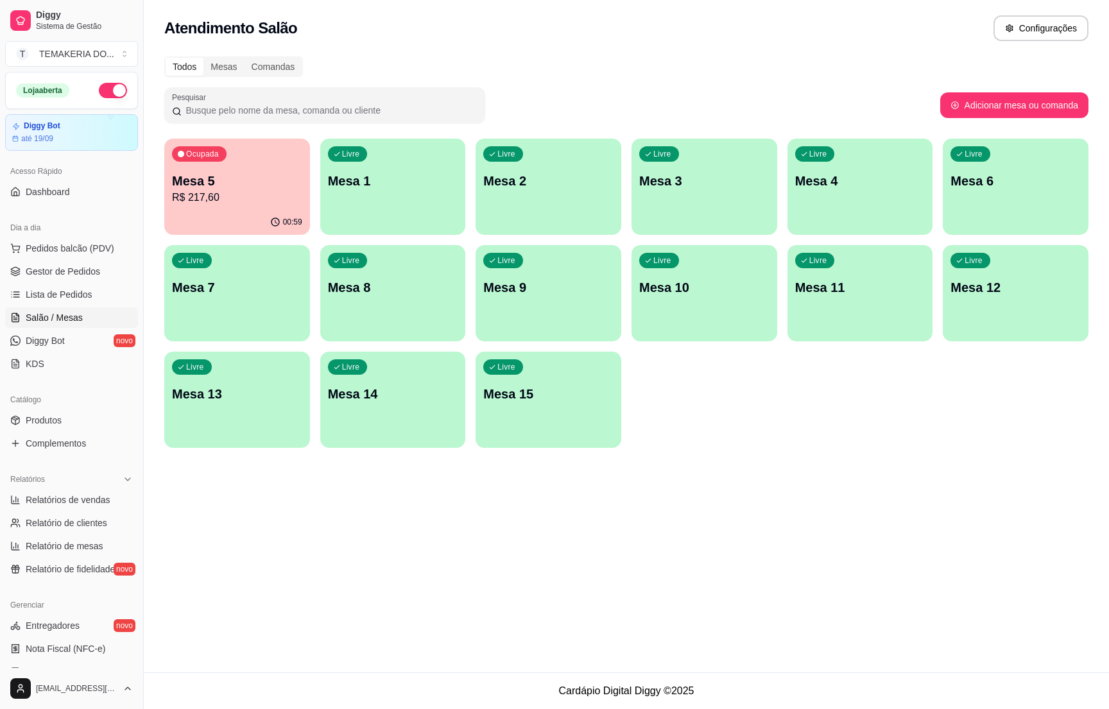
drag, startPoint x: 174, startPoint y: 468, endPoint x: 180, endPoint y: 407, distance: 61.2
click at [177, 468] on div "Atendimento Salão Configurações Todos Mesas Comandas Pesquisar Adicionar mesa o…" at bounding box center [626, 336] width 965 height 672
click at [180, 461] on div "Atendimento Salão Configurações Todos Mesas Comandas Pesquisar Adicionar mesa o…" at bounding box center [626, 336] width 965 height 672
click at [201, 182] on p "Mesa 5" at bounding box center [237, 181] width 130 height 18
click at [41, 262] on link "Gestor de Pedidos" at bounding box center [71, 271] width 133 height 21
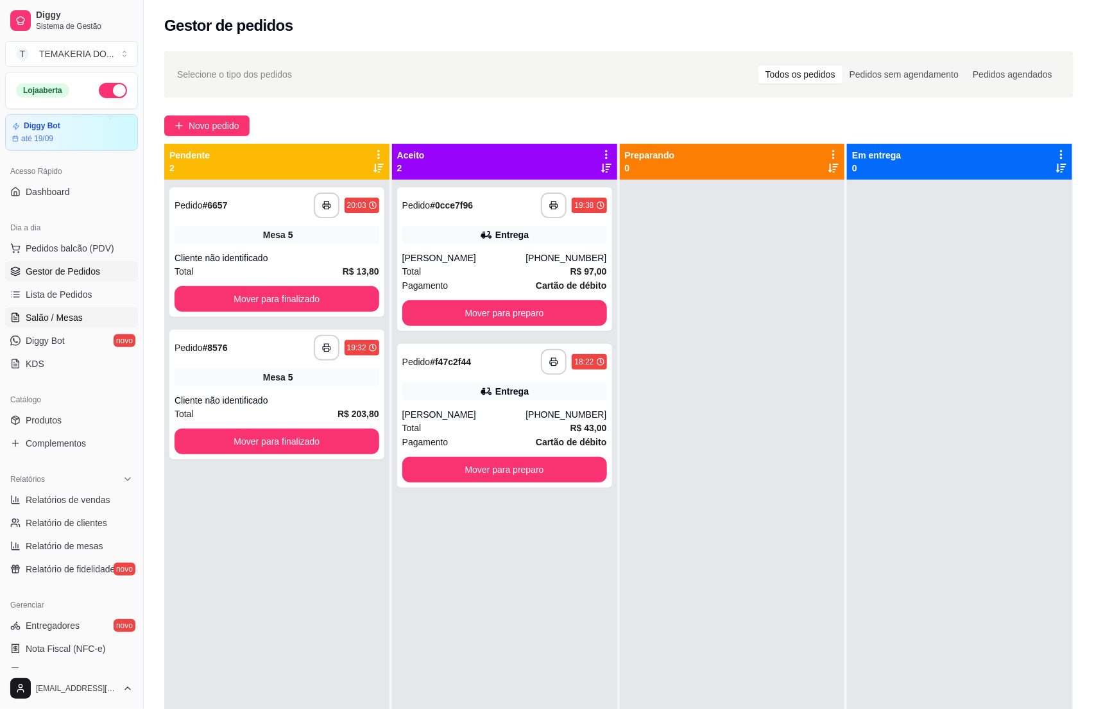
click at [68, 309] on link "Salão / Mesas" at bounding box center [71, 317] width 133 height 21
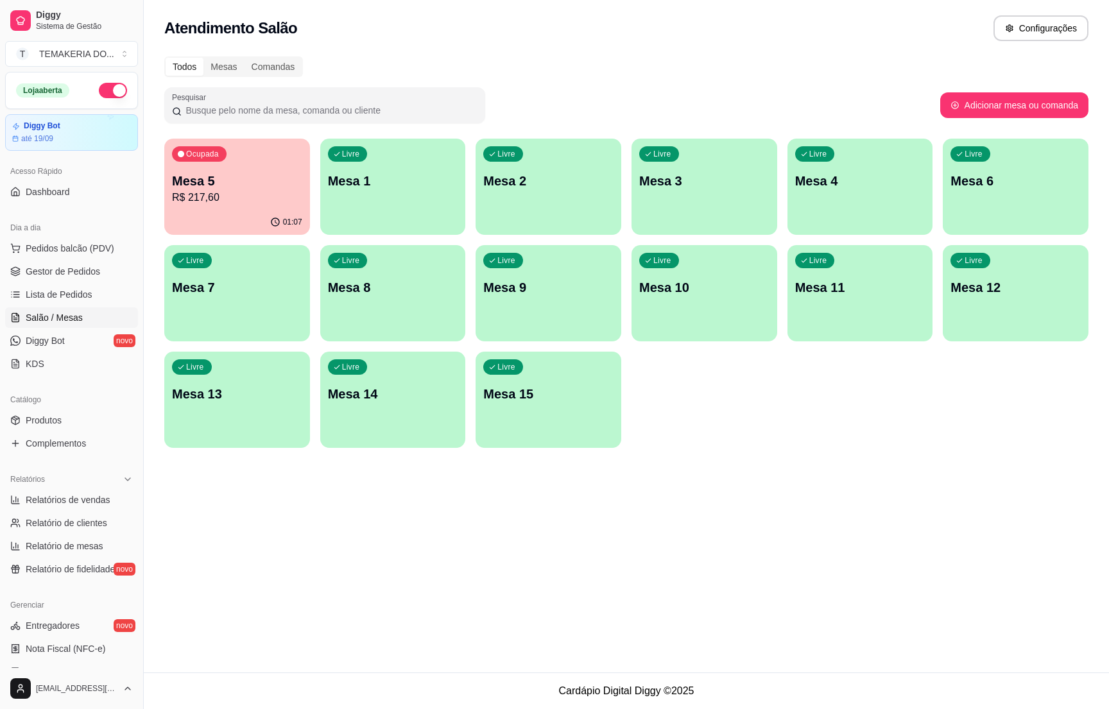
click at [234, 197] on p "R$ 217,60" at bounding box center [237, 197] width 130 height 15
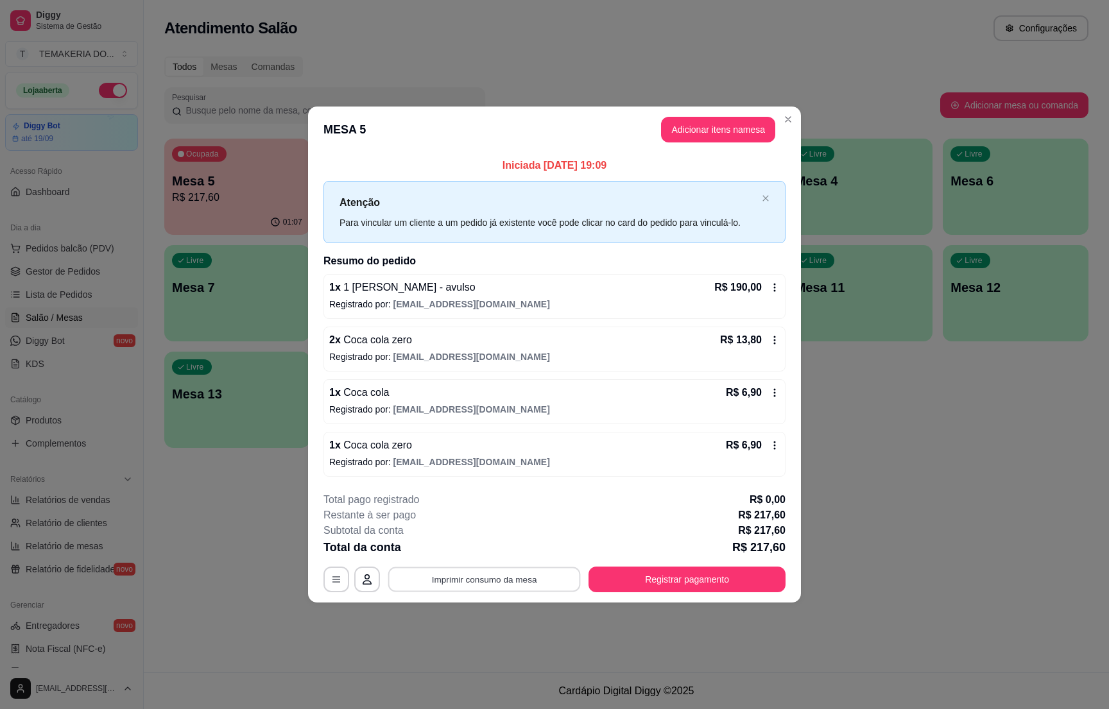
click at [505, 574] on button "Imprimir consumo da mesa" at bounding box center [484, 579] width 193 height 25
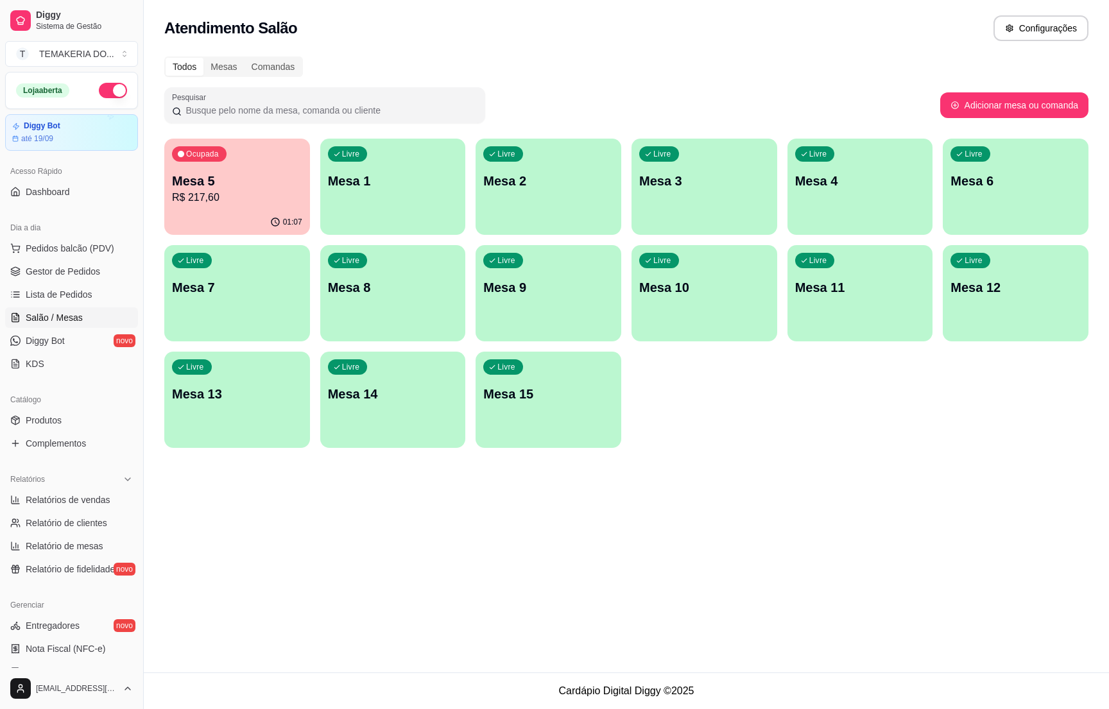
click at [237, 196] on p "R$ 217,60" at bounding box center [237, 197] width 130 height 15
click at [237, 196] on body "Diggy Sistema de Gestão T TEMAKERIA DO ... Loja aberta Diggy Bot até 19/09 Aces…" at bounding box center [554, 354] width 1109 height 709
click at [239, 196] on p "R$ 217,60" at bounding box center [237, 197] width 130 height 15
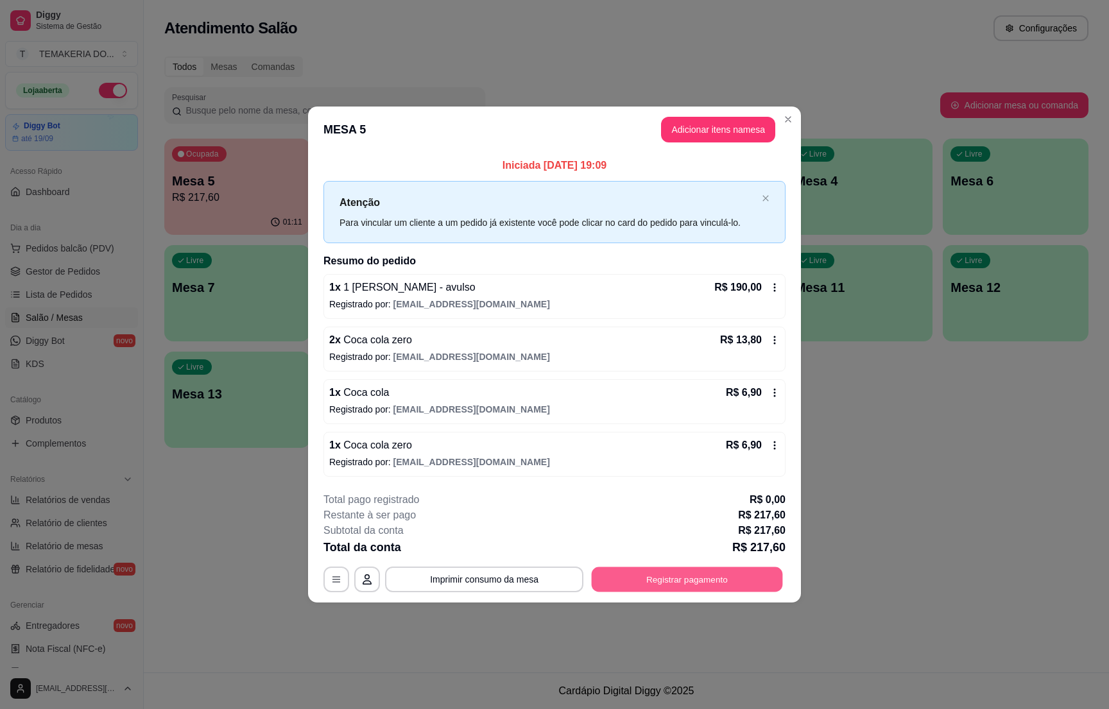
click at [683, 574] on button "Registrar pagamento" at bounding box center [687, 579] width 191 height 25
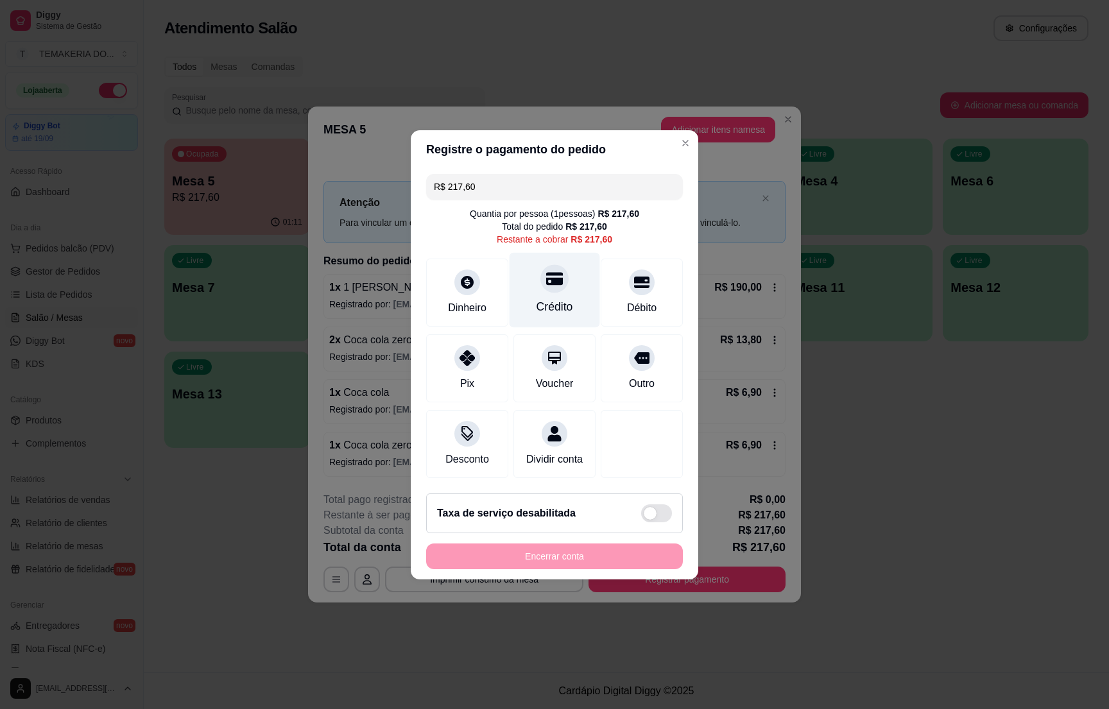
click at [551, 298] on div "Crédito" at bounding box center [554, 306] width 37 height 17
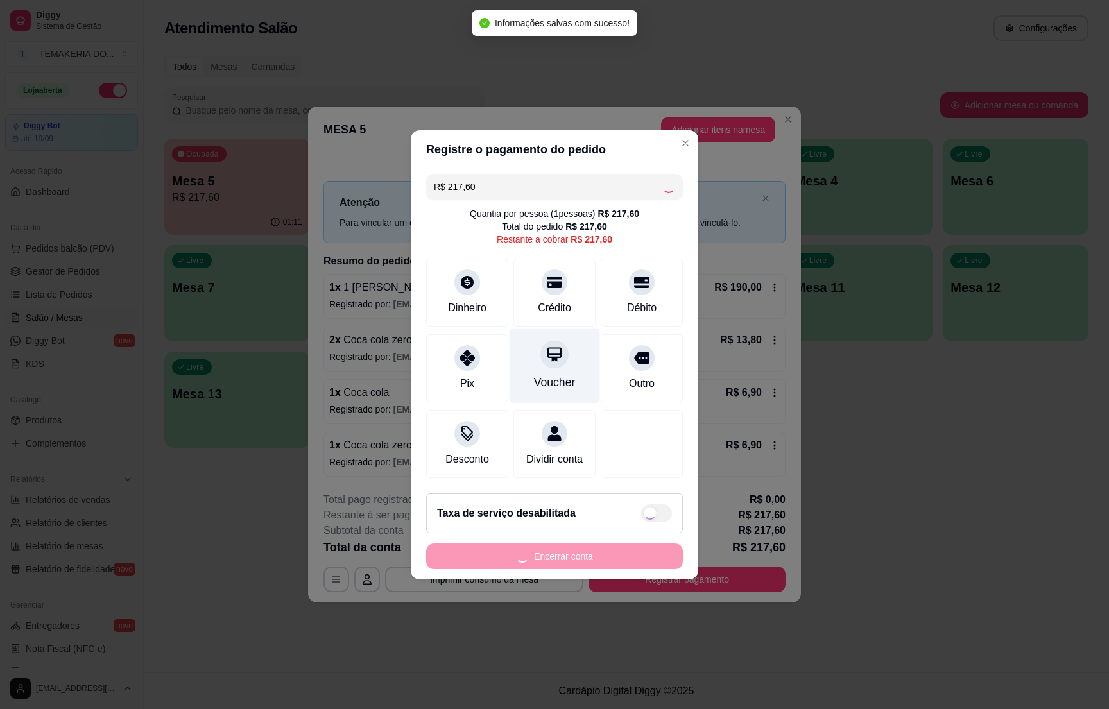
type input "R$ 0,00"
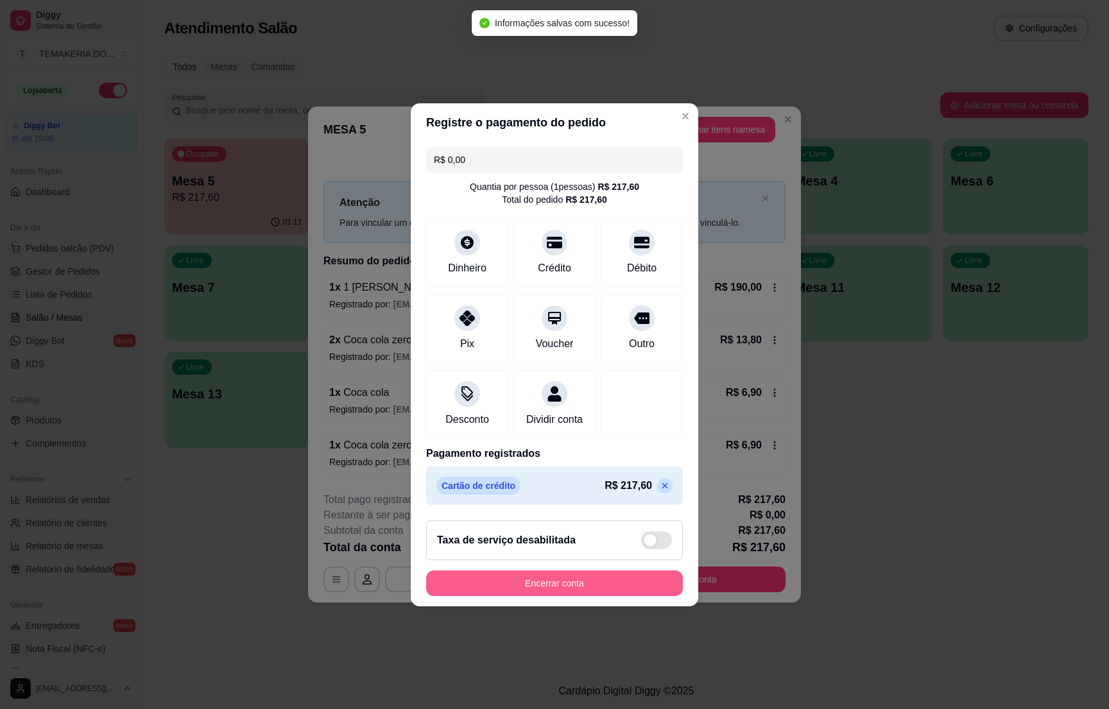
click at [558, 596] on button "Encerrar conta" at bounding box center [554, 583] width 257 height 26
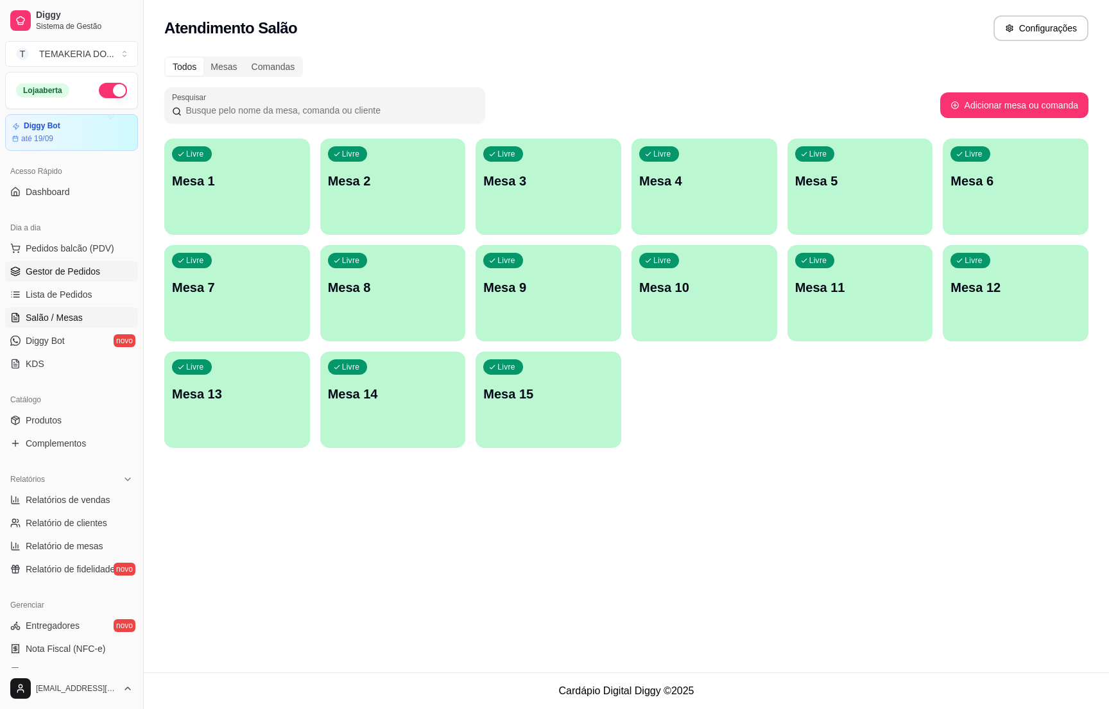
click at [46, 271] on span "Gestor de Pedidos" at bounding box center [63, 271] width 74 height 13
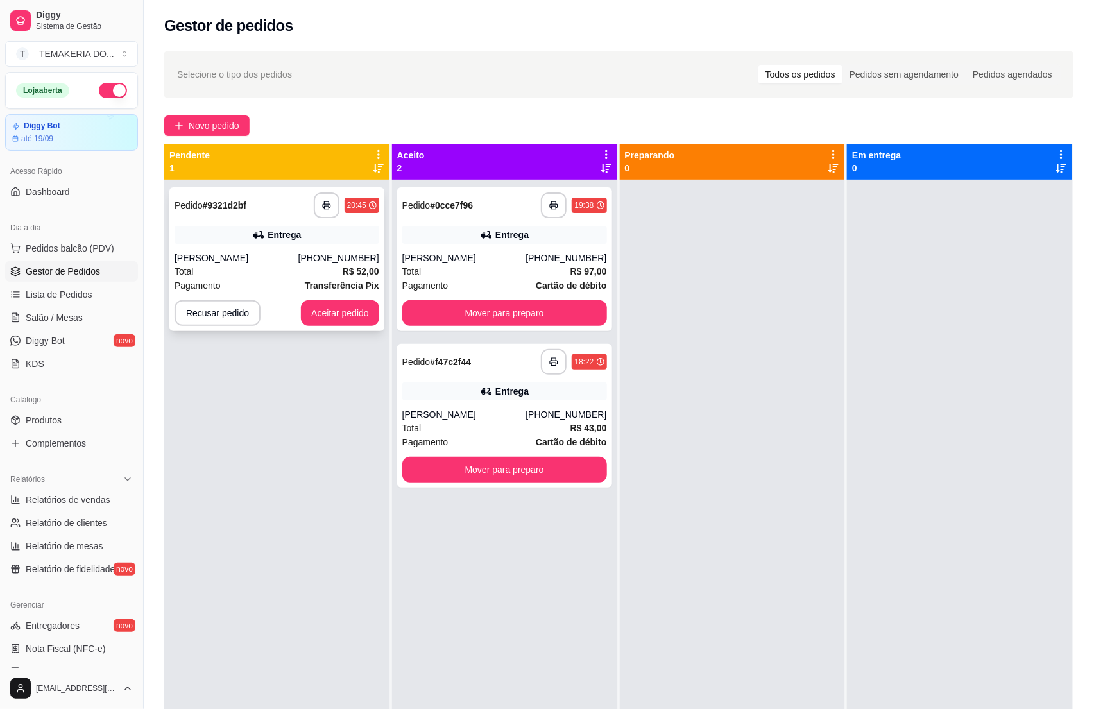
click at [270, 259] on div "[PERSON_NAME]" at bounding box center [237, 258] width 124 height 13
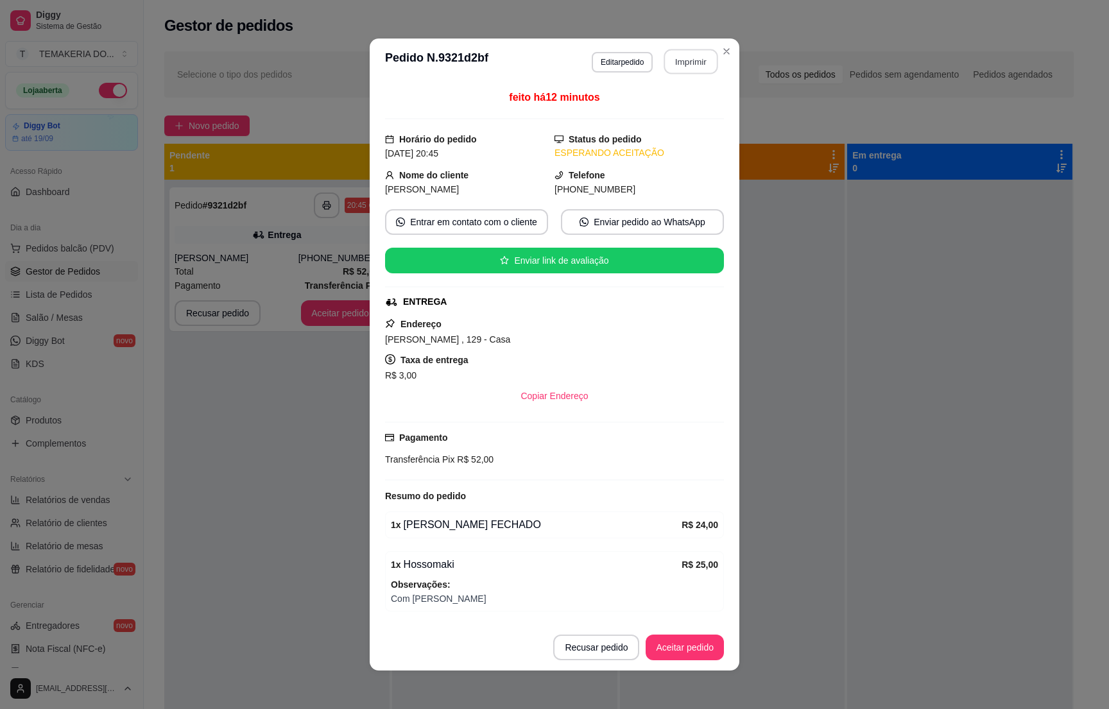
click at [665, 64] on button "Imprimir" at bounding box center [691, 61] width 54 height 25
click at [690, 645] on button "Aceitar pedido" at bounding box center [685, 648] width 78 height 26
